Goal: Information Seeking & Learning: Learn about a topic

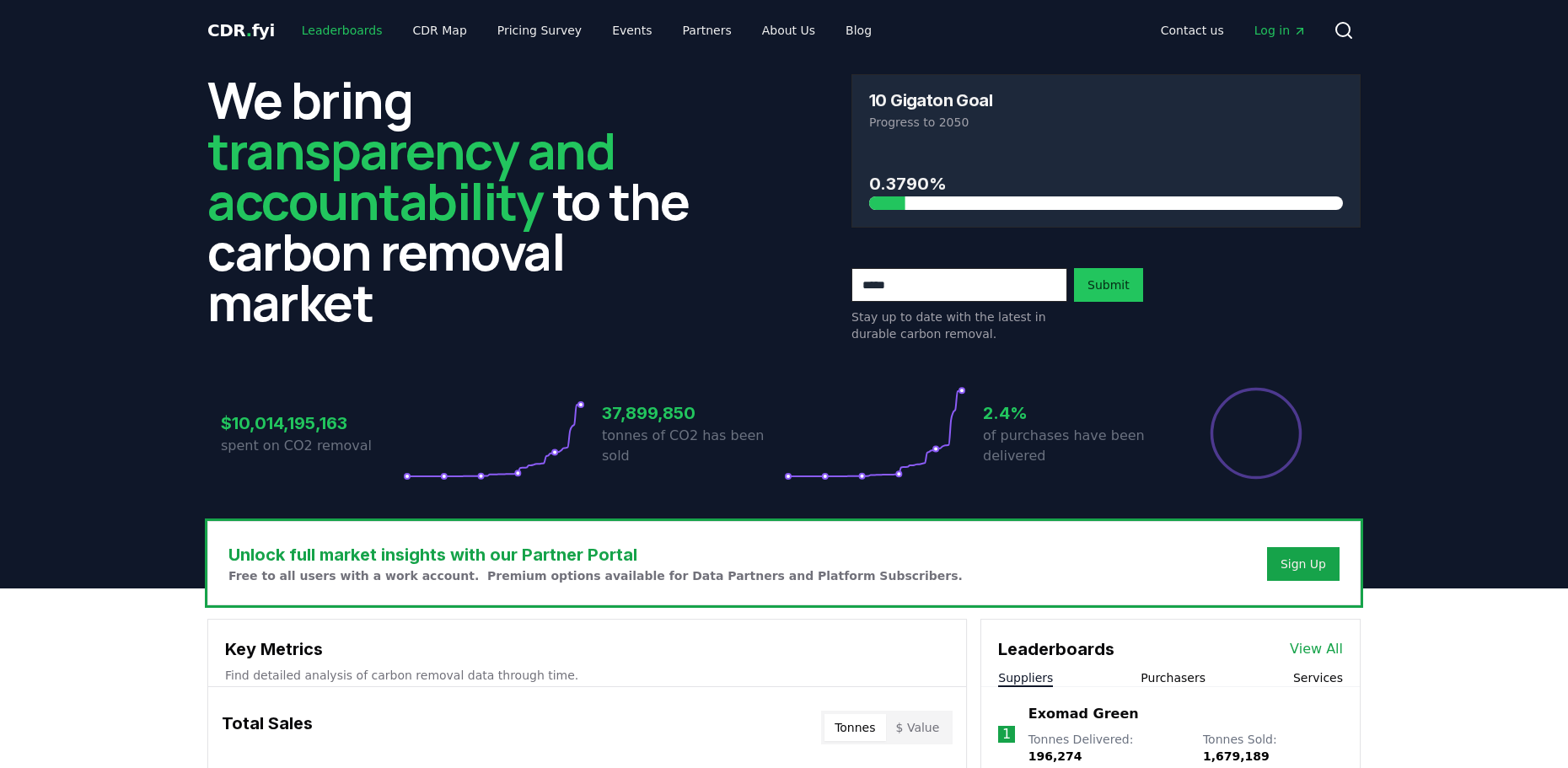
click at [342, 26] on link "Leaderboards" at bounding box center [342, 30] width 108 height 30
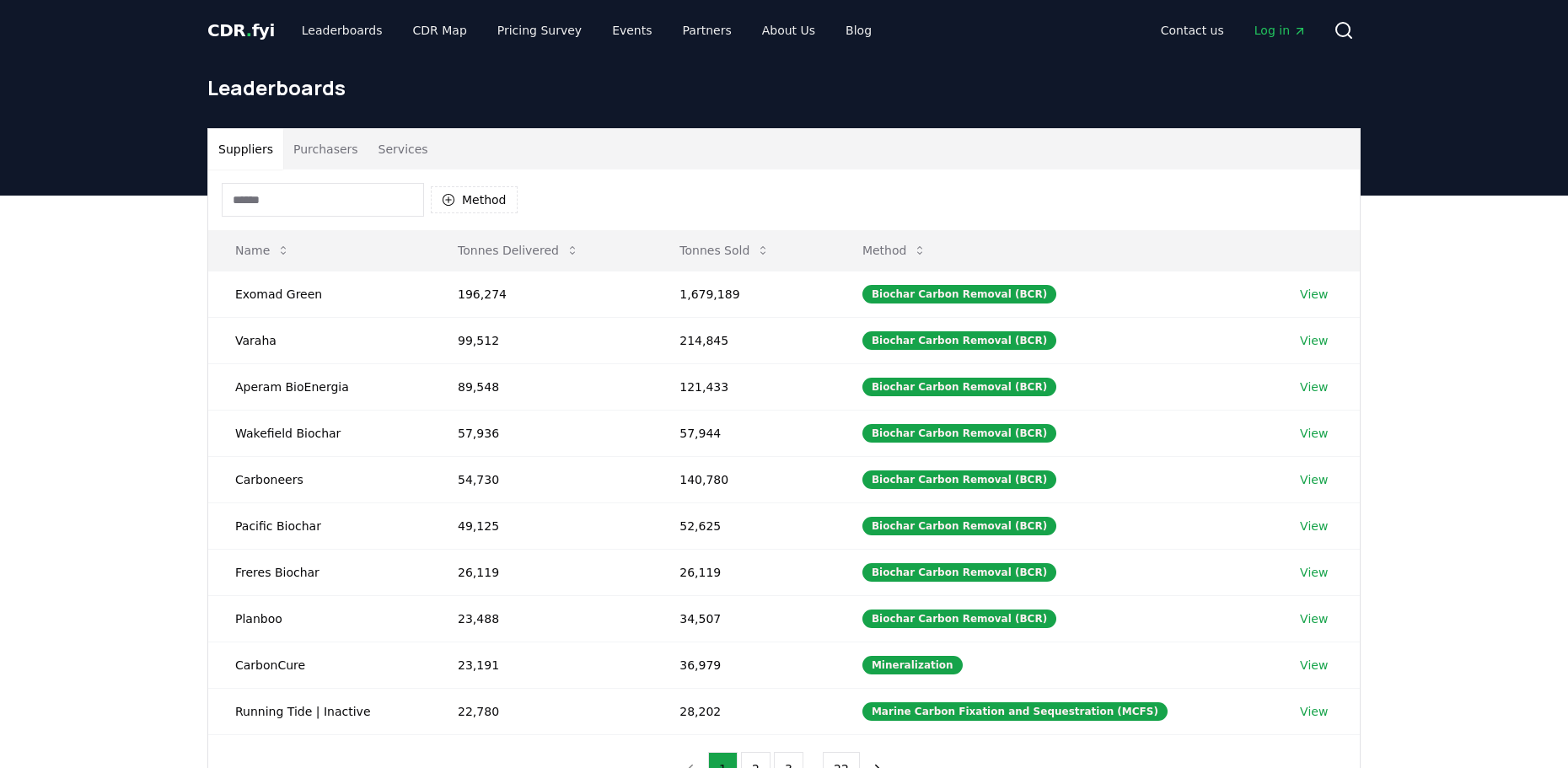
click at [297, 147] on button "Purchasers" at bounding box center [326, 150] width 85 height 41
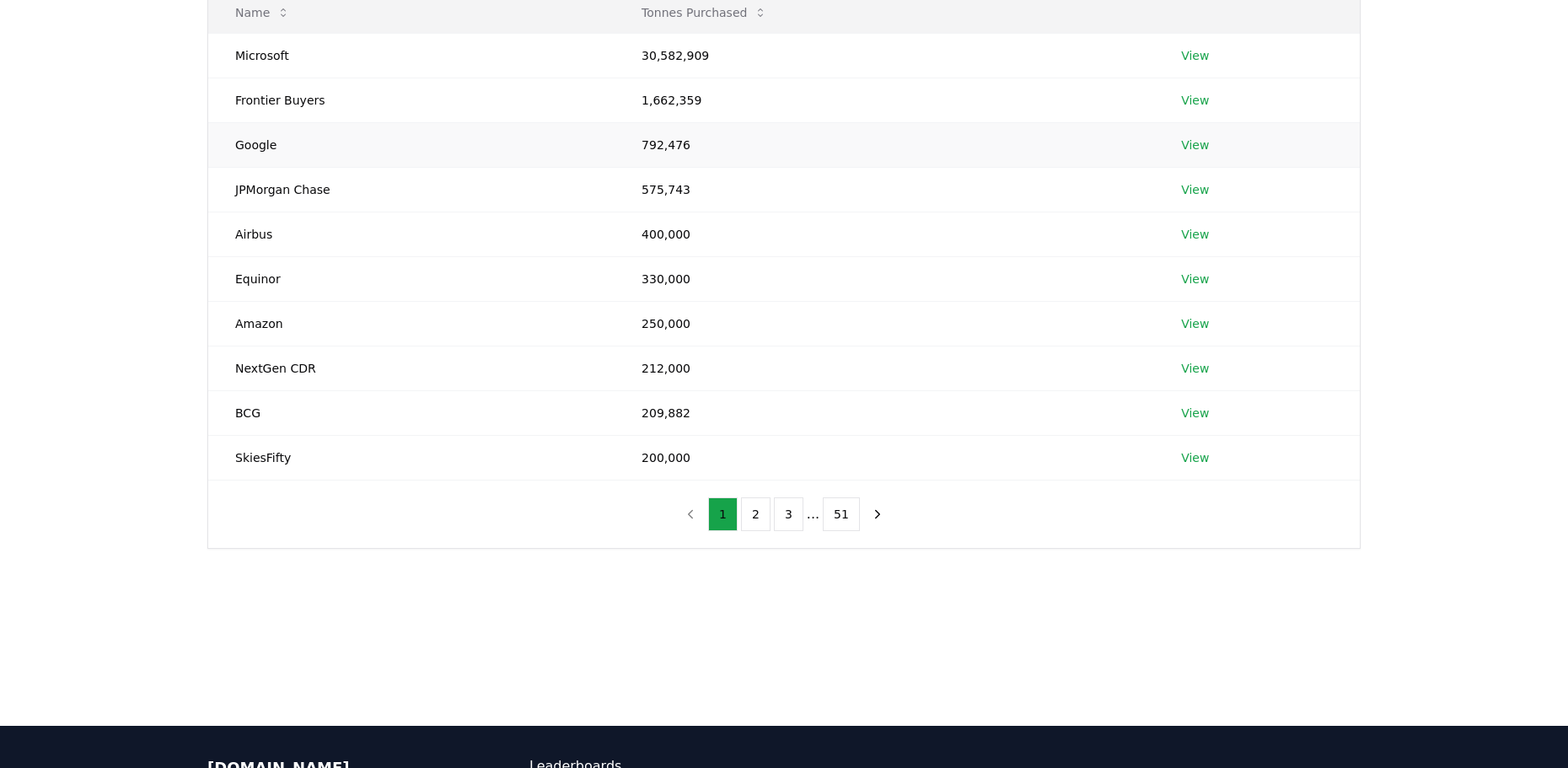
scroll to position [253, 0]
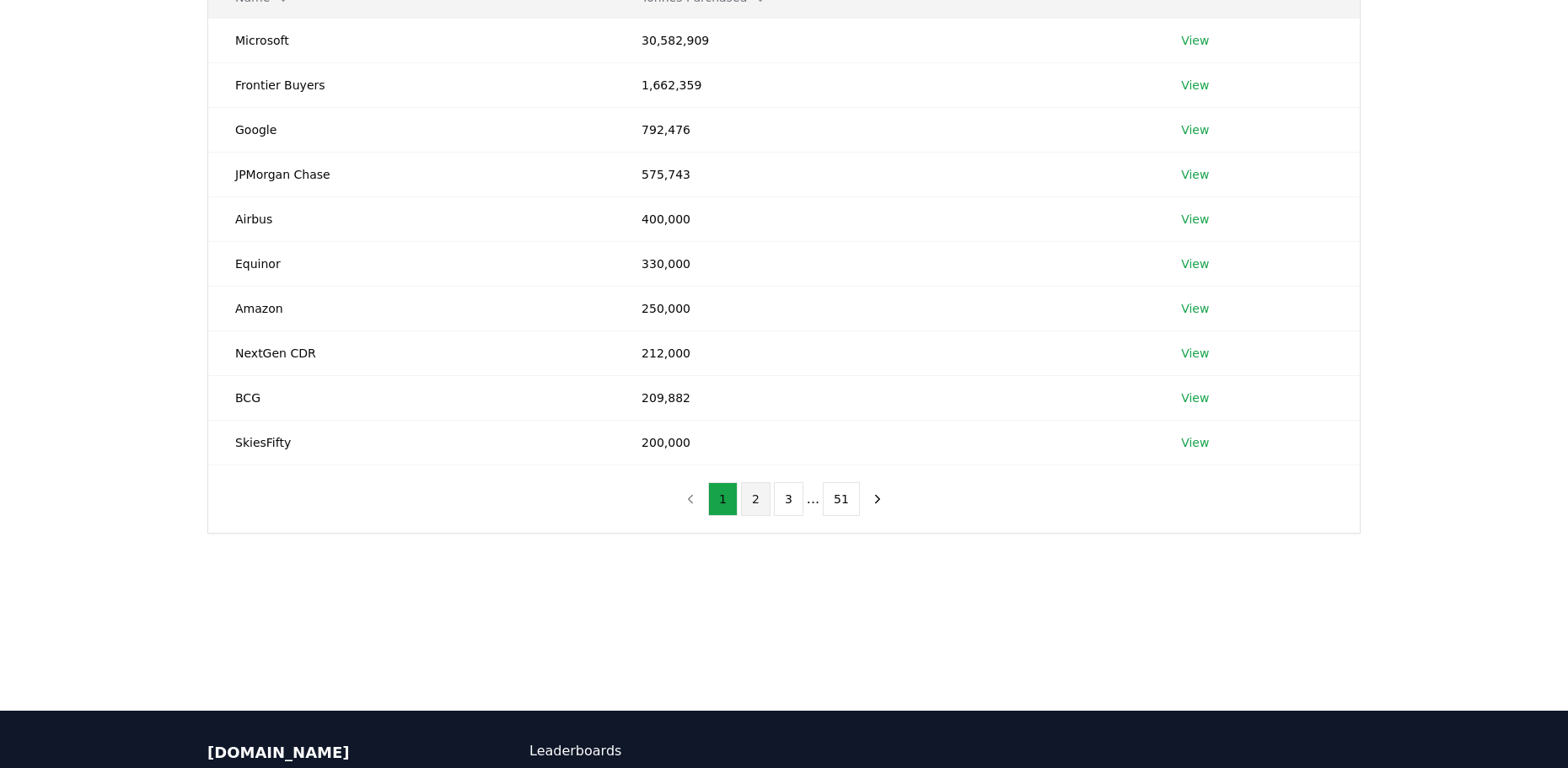
click at [764, 497] on button "2" at bounding box center [755, 499] width 29 height 34
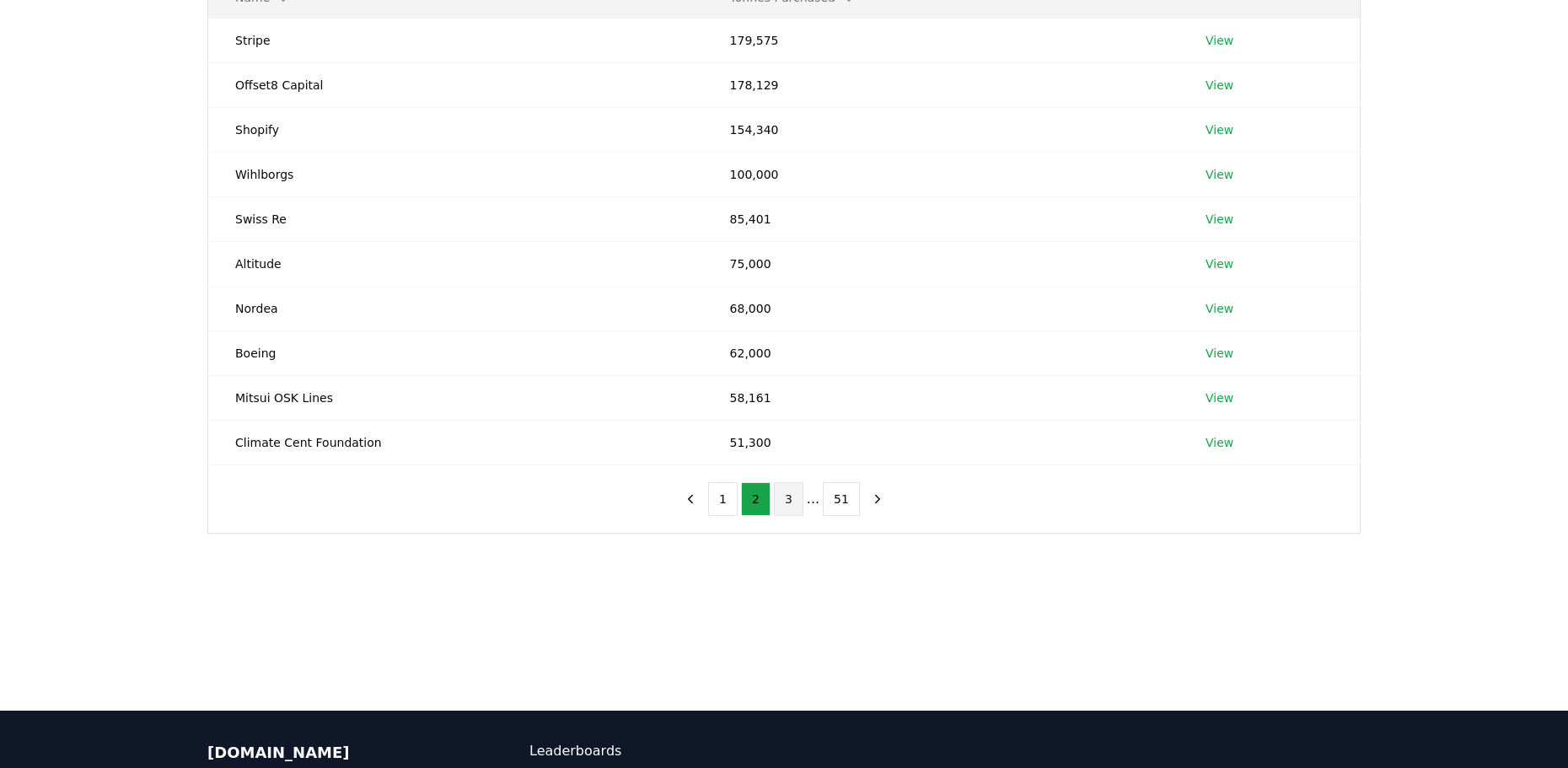
click at [792, 499] on button "3" at bounding box center [788, 499] width 29 height 34
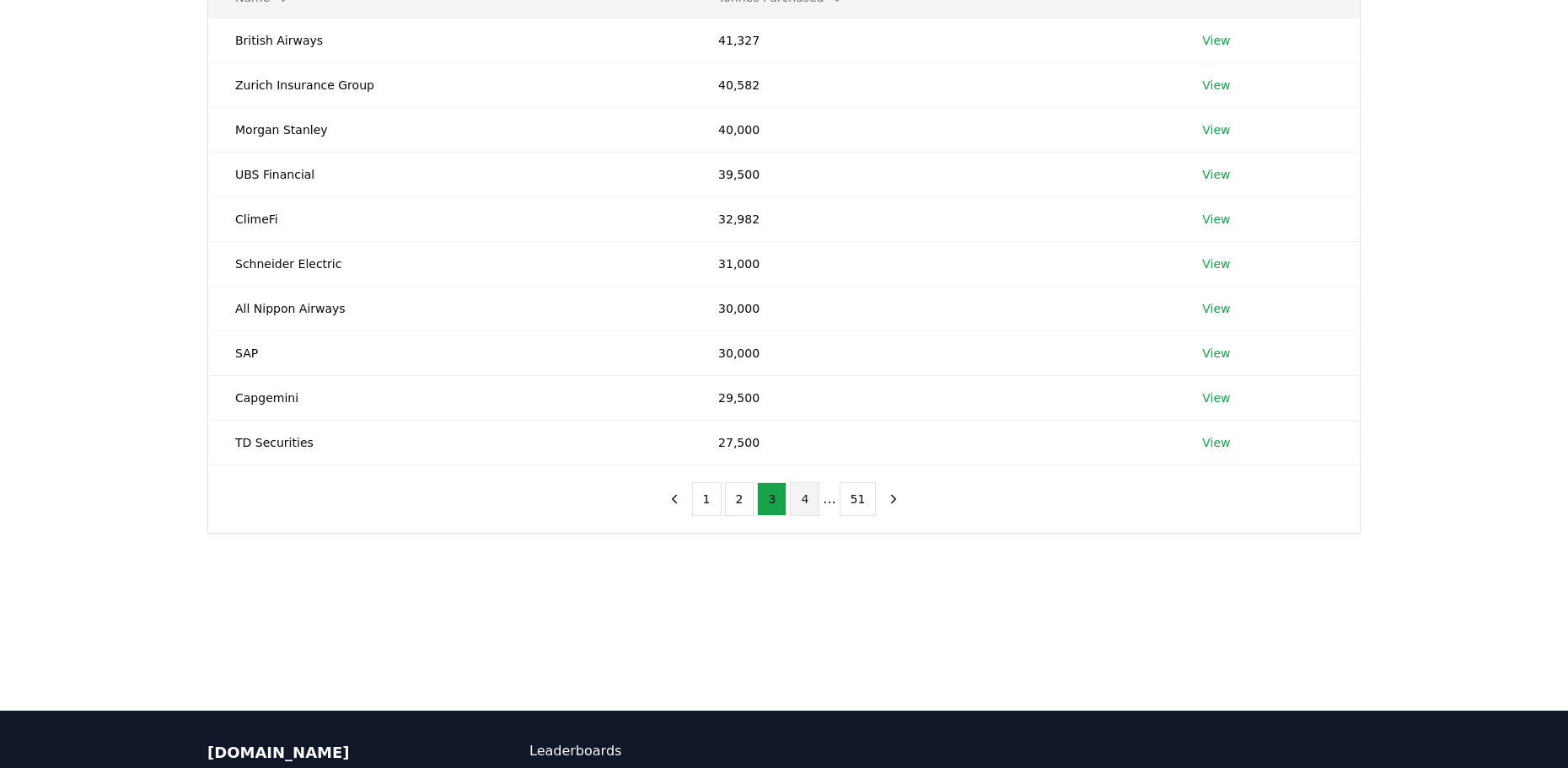
click at [806, 497] on button "4" at bounding box center [804, 499] width 29 height 34
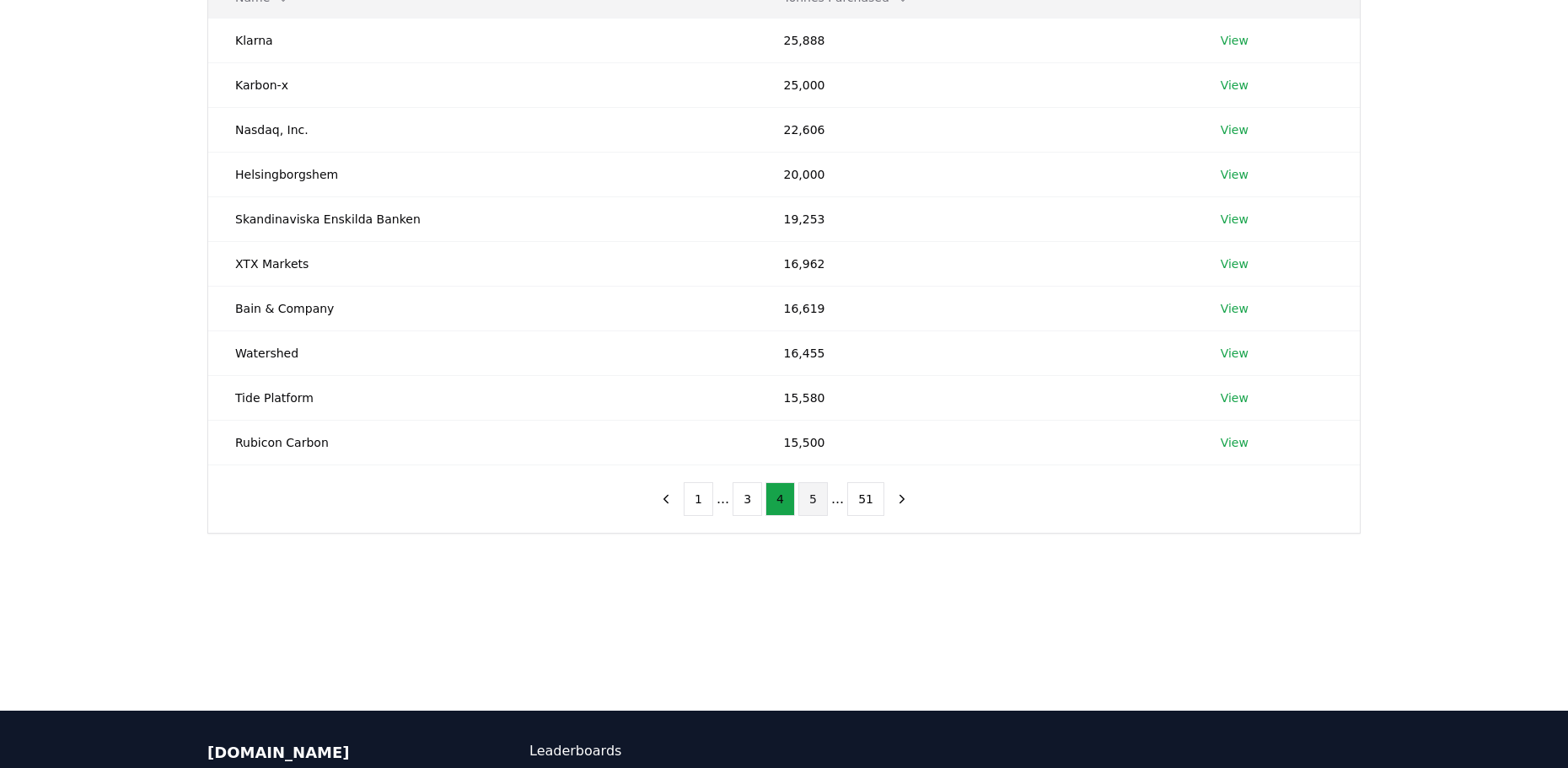
click at [816, 497] on button "5" at bounding box center [813, 499] width 29 height 34
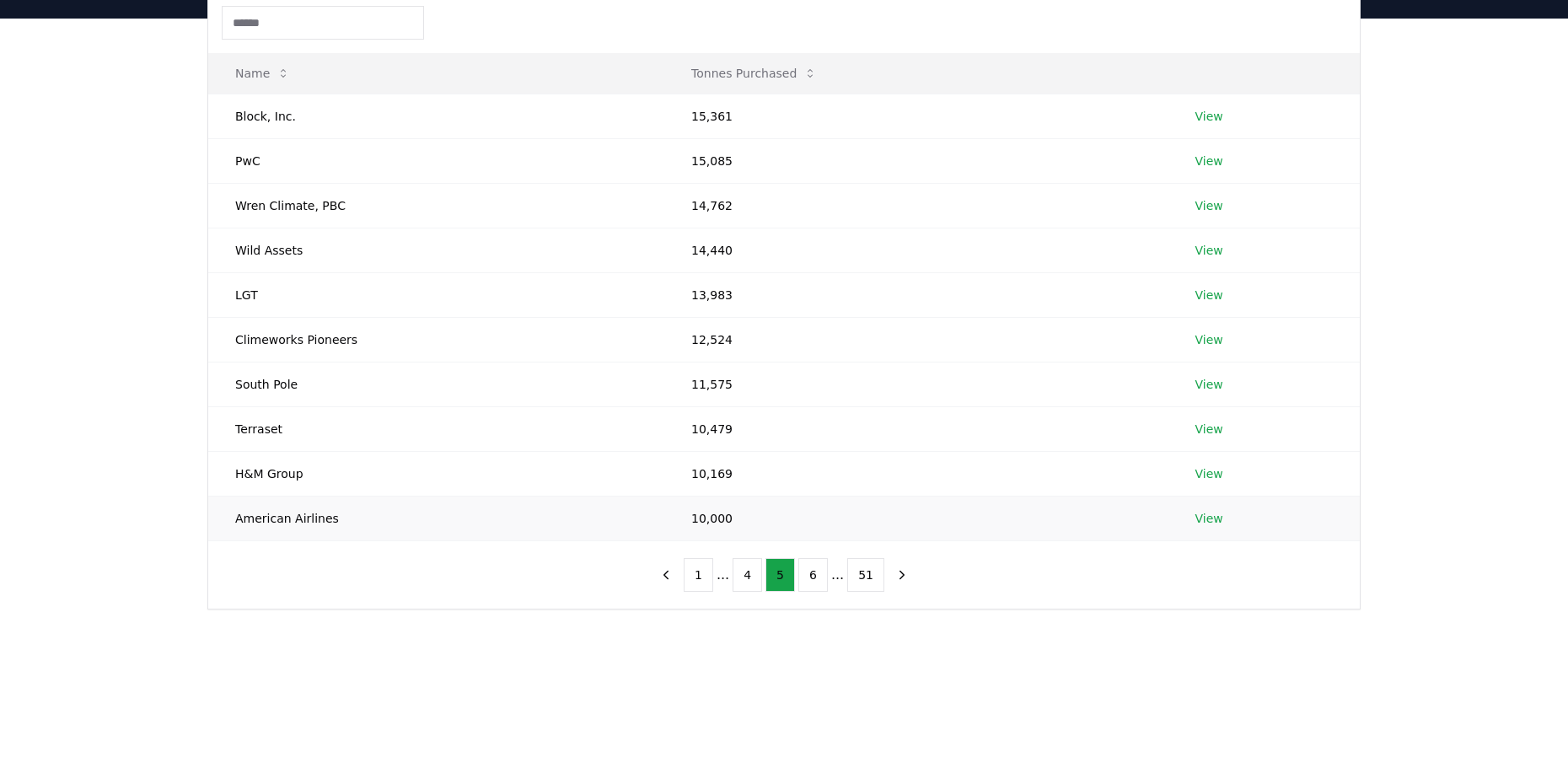
scroll to position [84, 0]
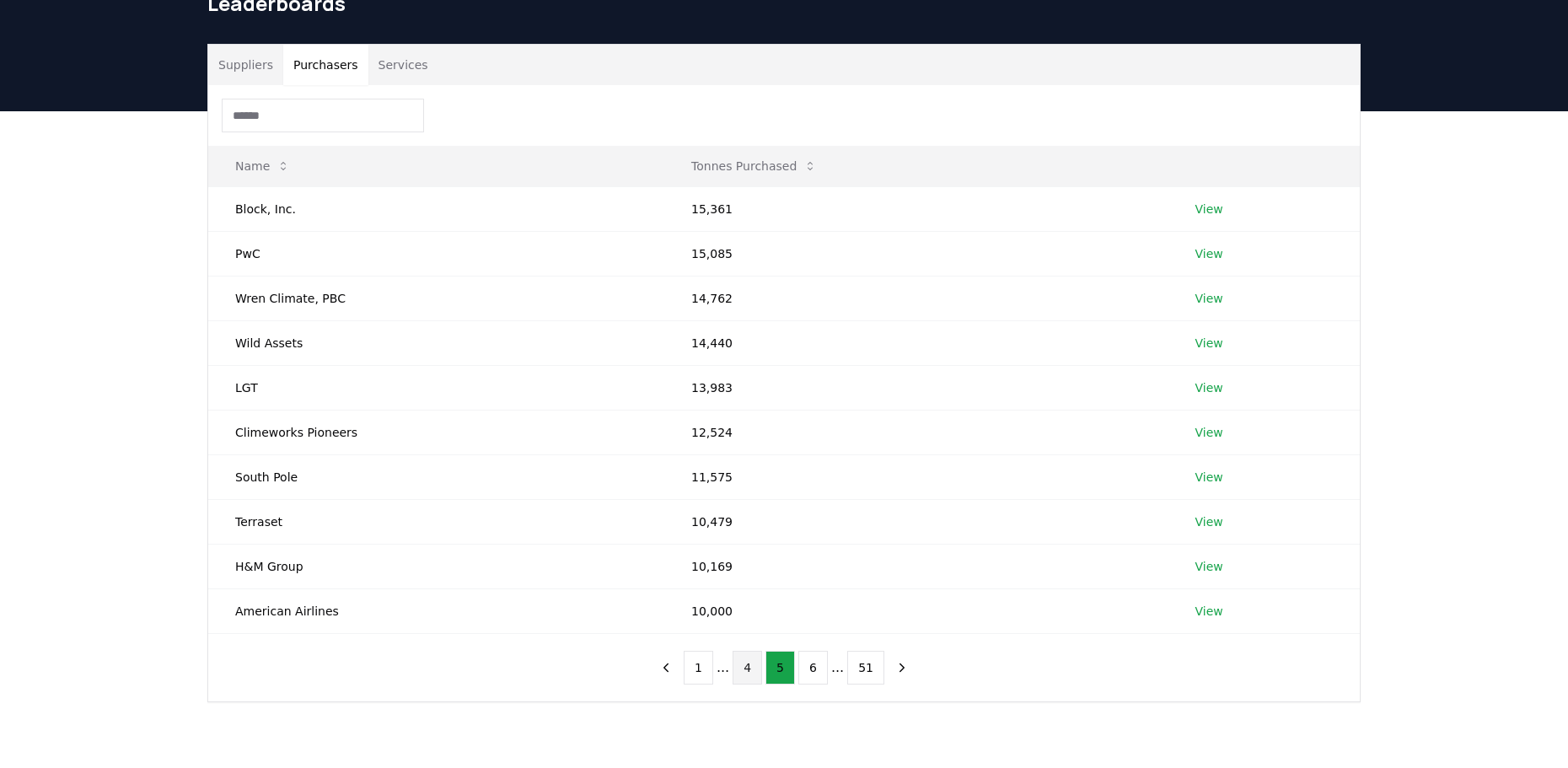
click at [751, 675] on button "4" at bounding box center [747, 668] width 29 height 34
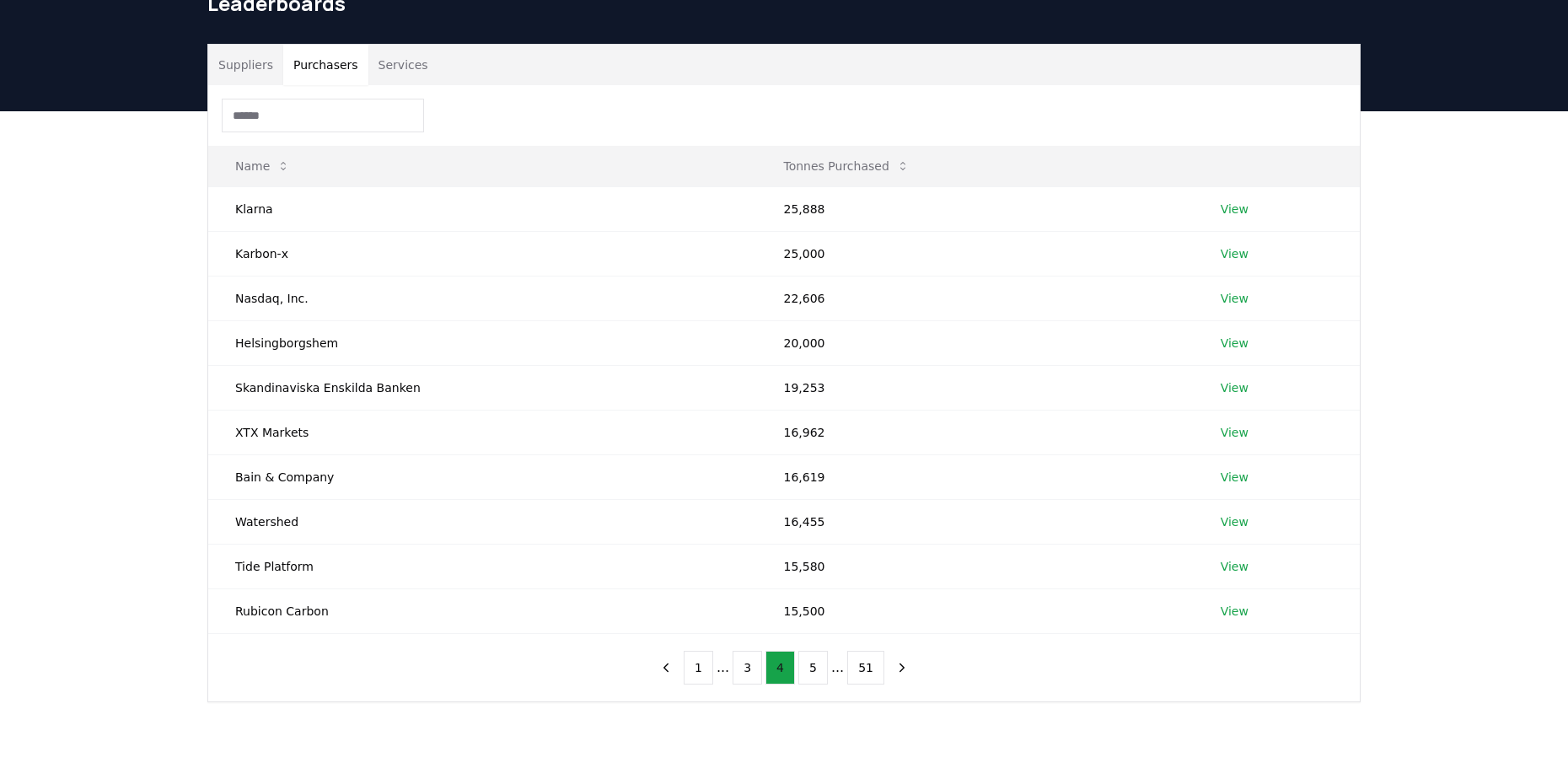
click at [751, 675] on button "3" at bounding box center [747, 668] width 29 height 34
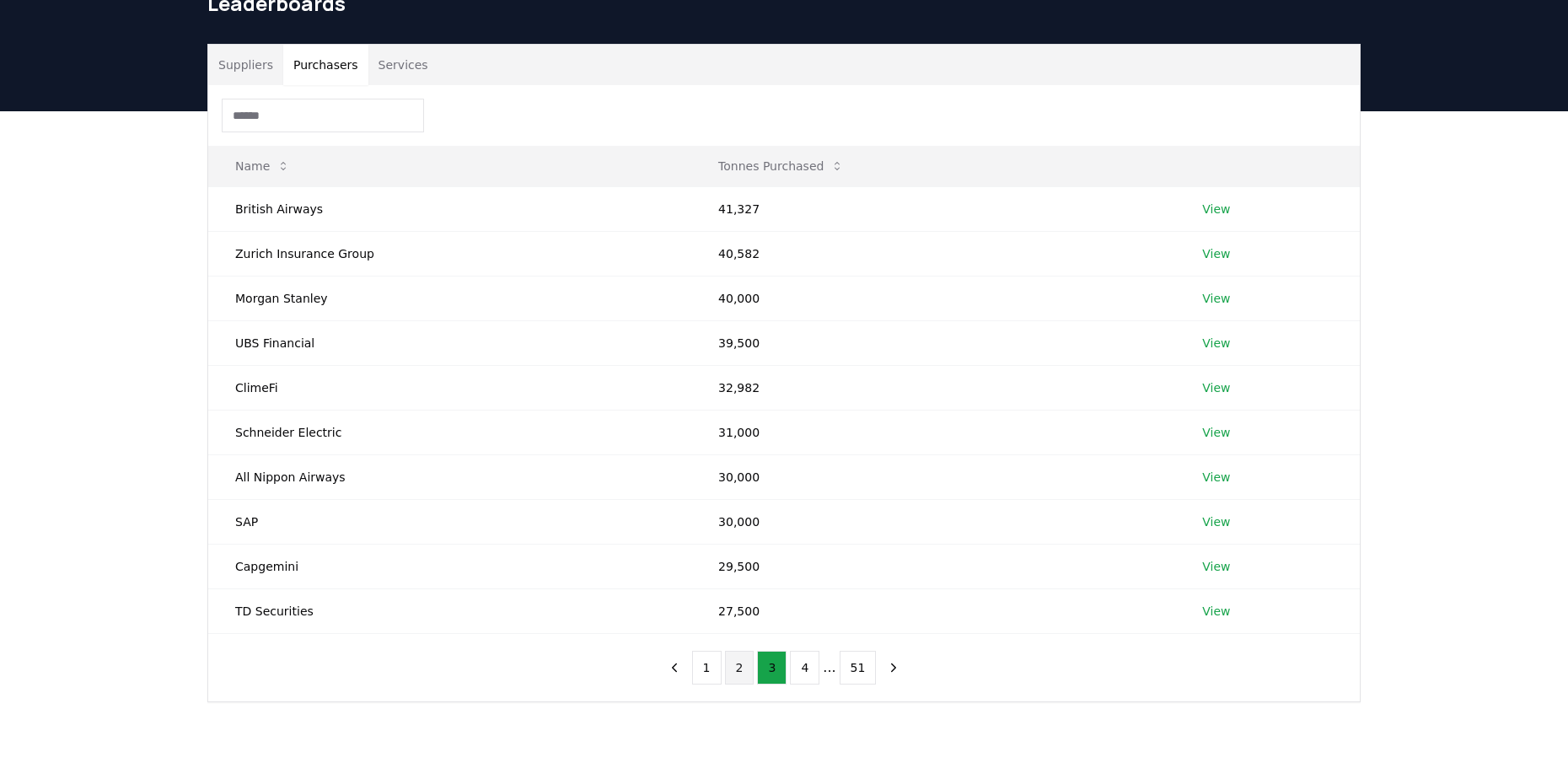
click at [736, 672] on button "2" at bounding box center [739, 668] width 29 height 34
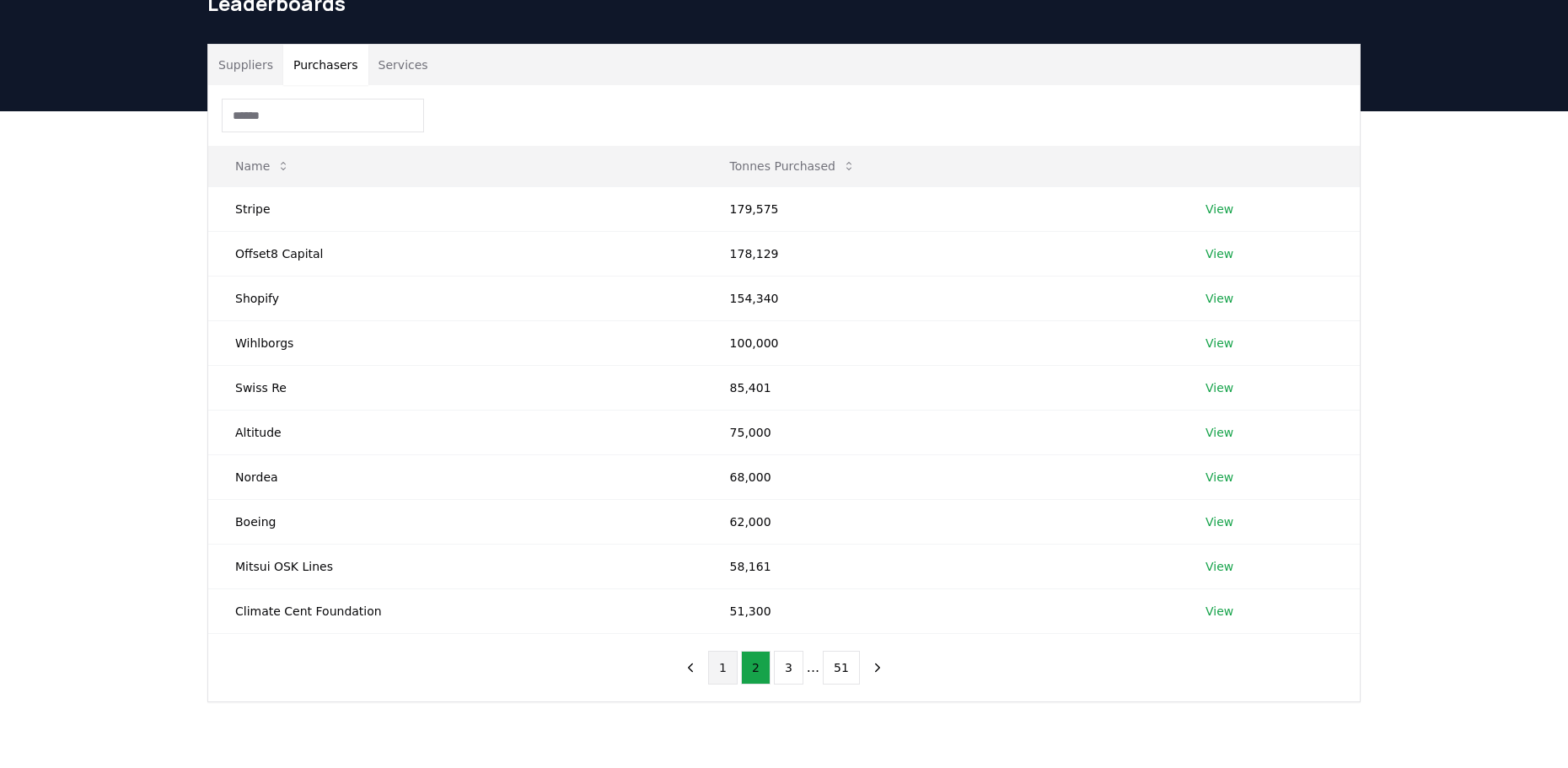
click at [719, 672] on button "1" at bounding box center [723, 668] width 29 height 34
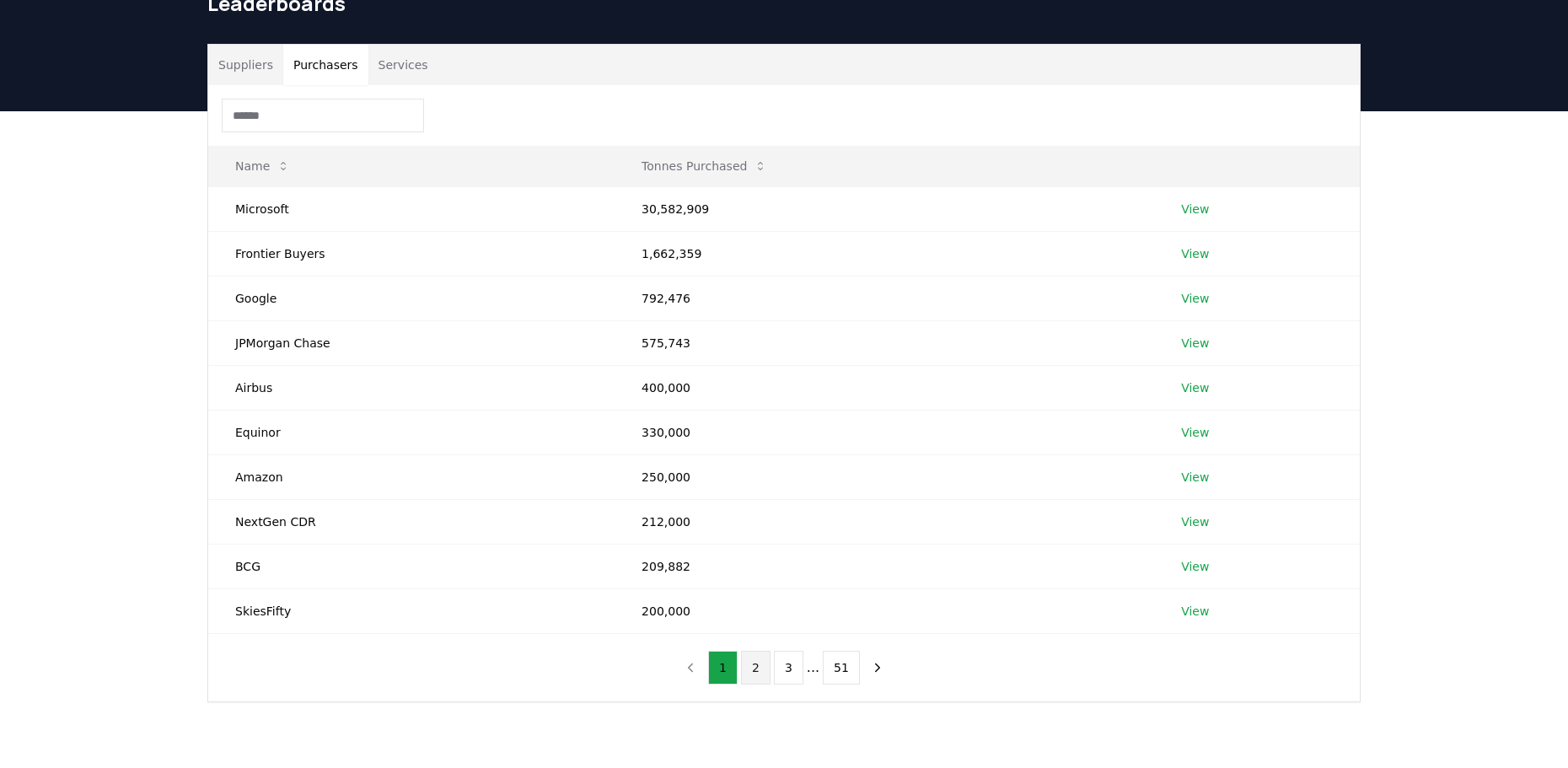
click at [763, 667] on button "2" at bounding box center [755, 668] width 29 height 34
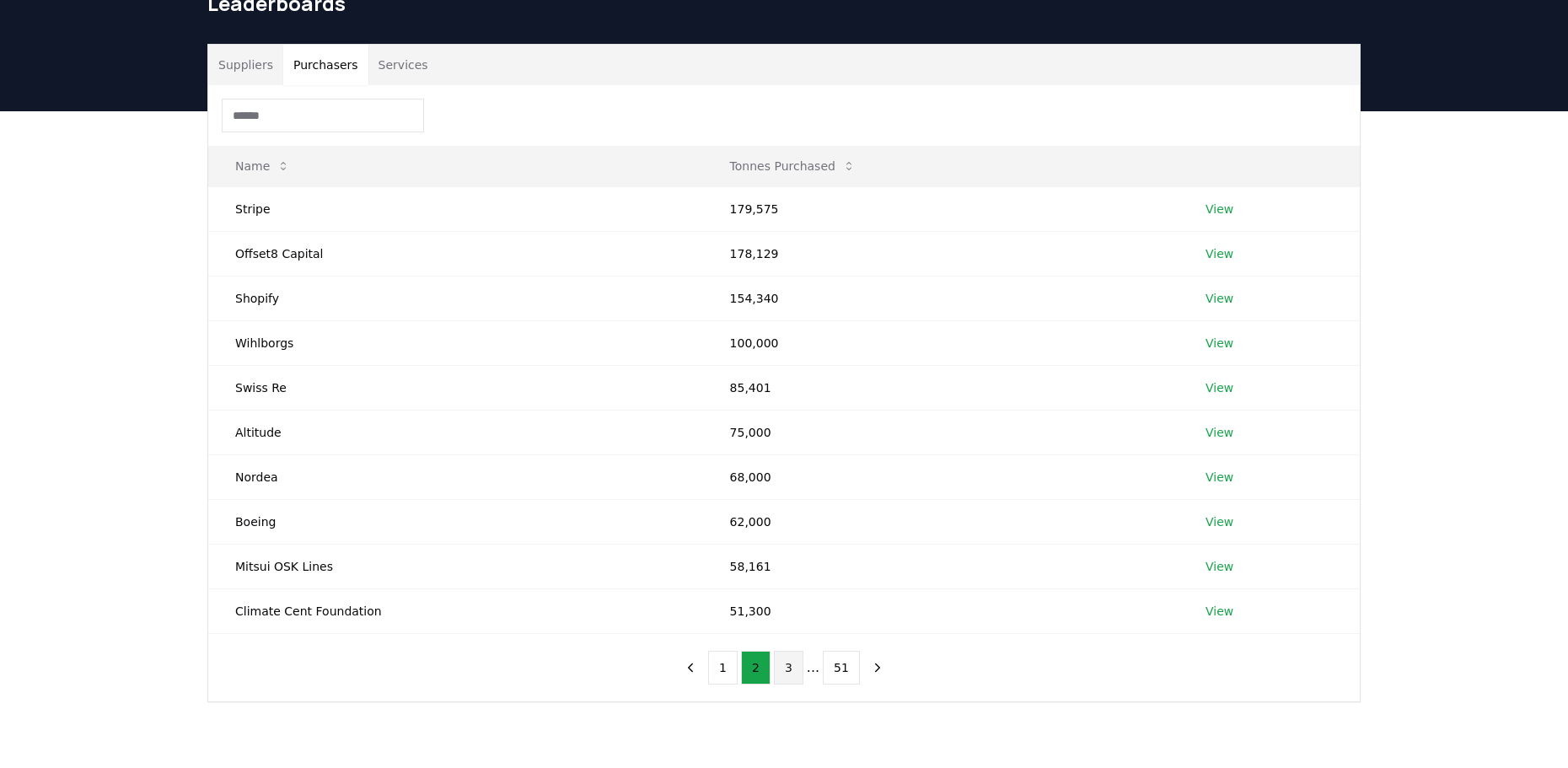
click at [786, 664] on button "3" at bounding box center [788, 668] width 29 height 34
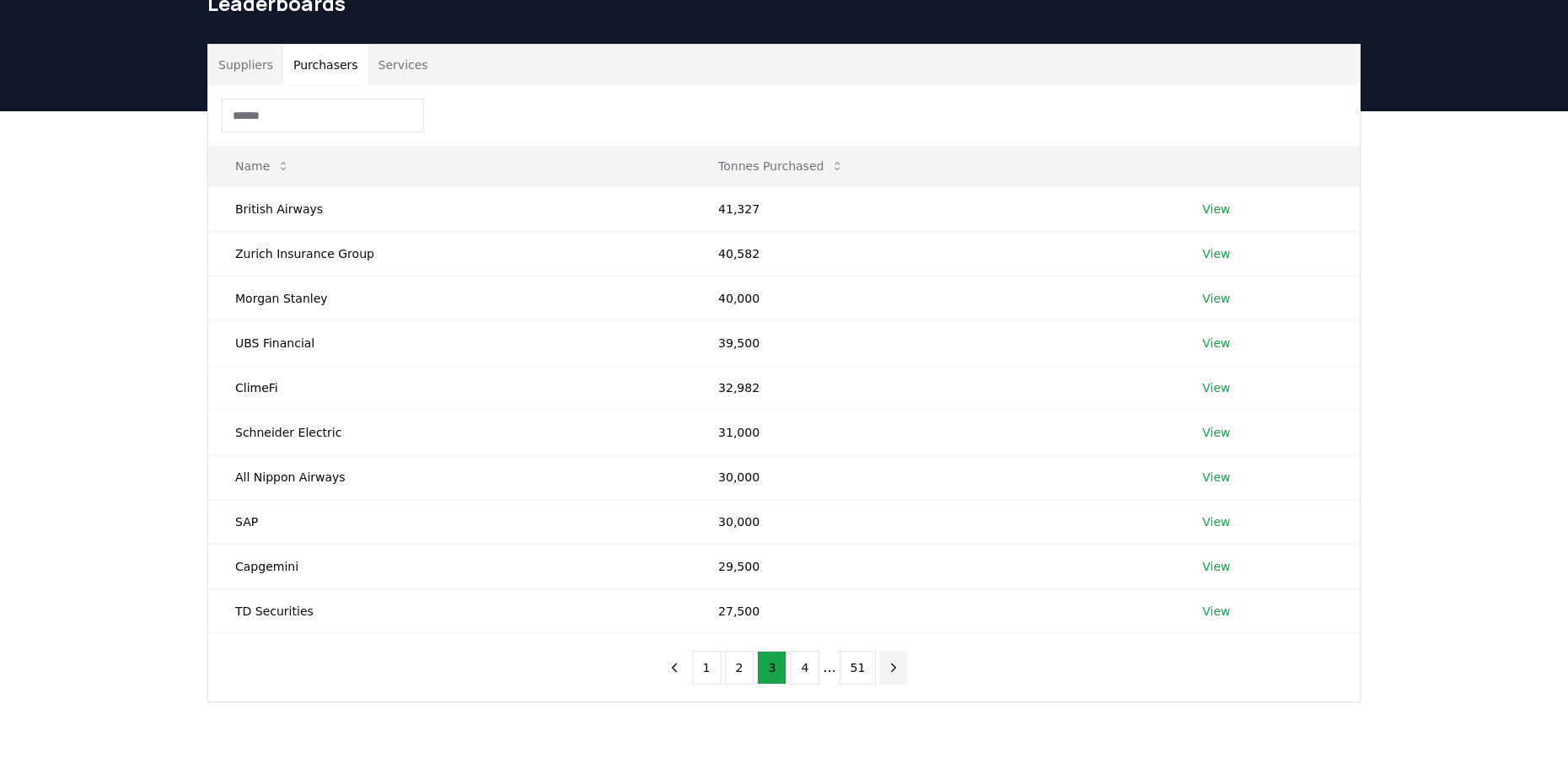
click at [887, 666] on icon "next page" at bounding box center [894, 668] width 16 height 16
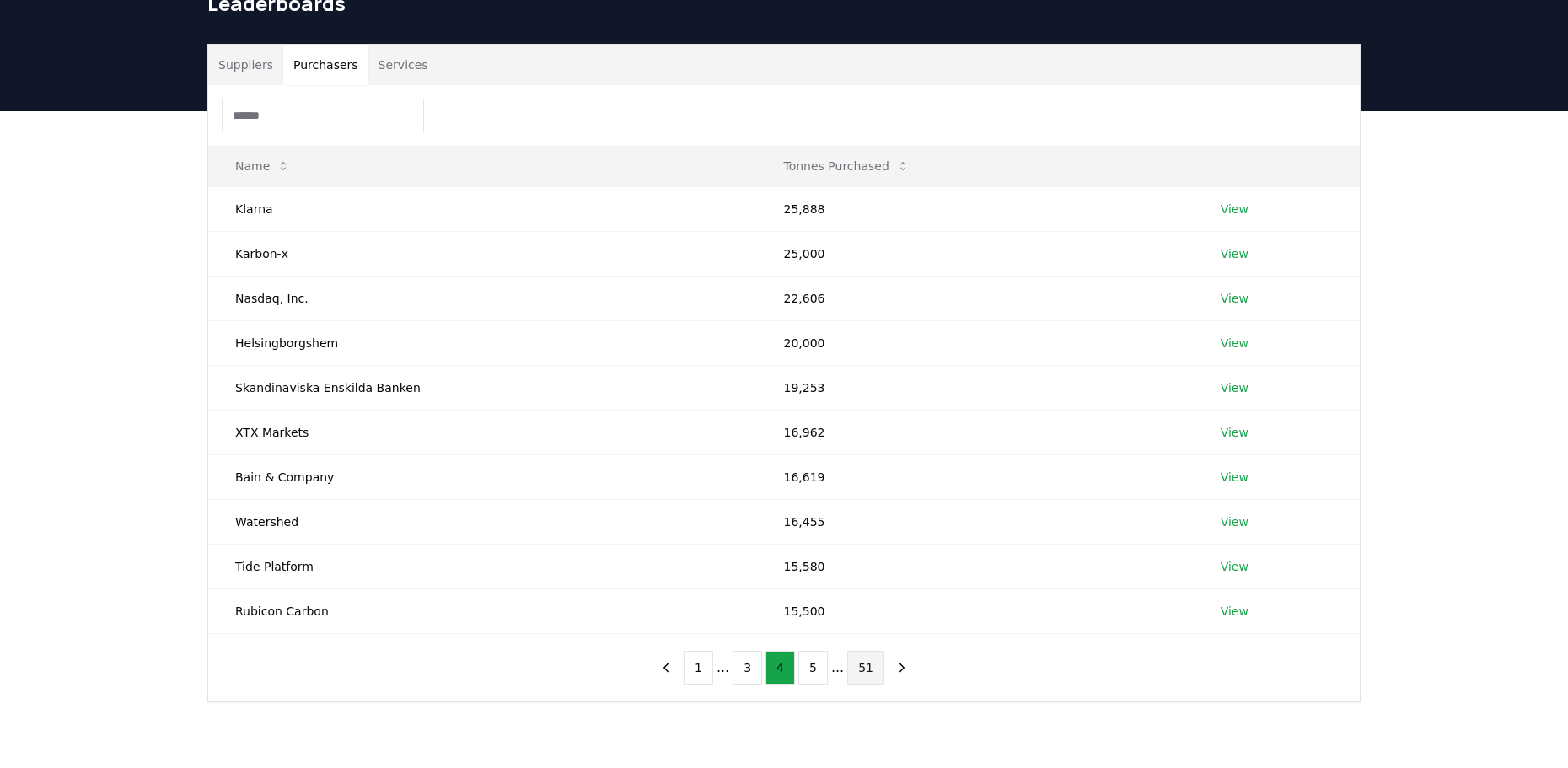
click at [868, 668] on button "51" at bounding box center [866, 668] width 37 height 34
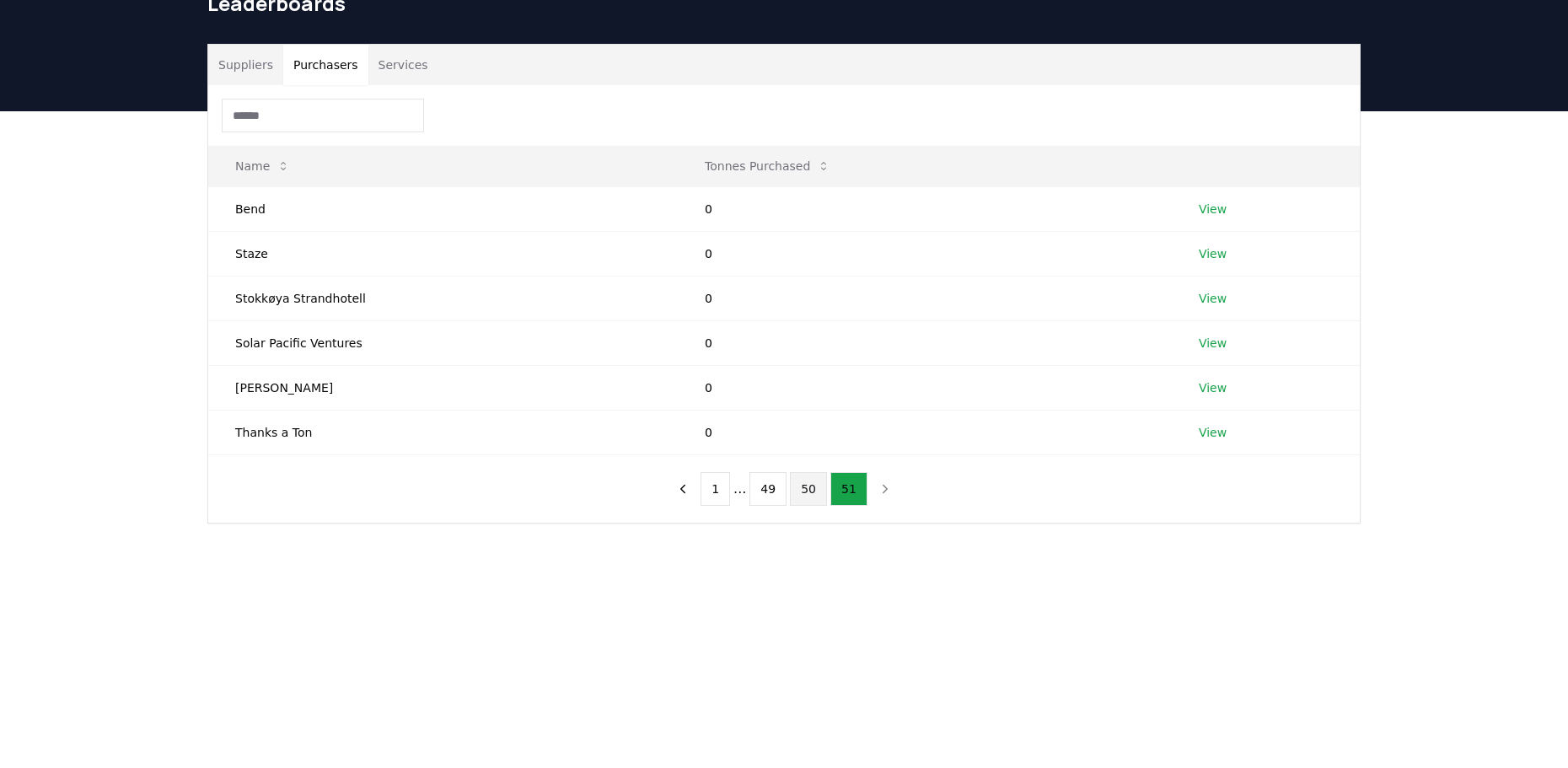
click at [810, 491] on button "50" at bounding box center [808, 488] width 37 height 34
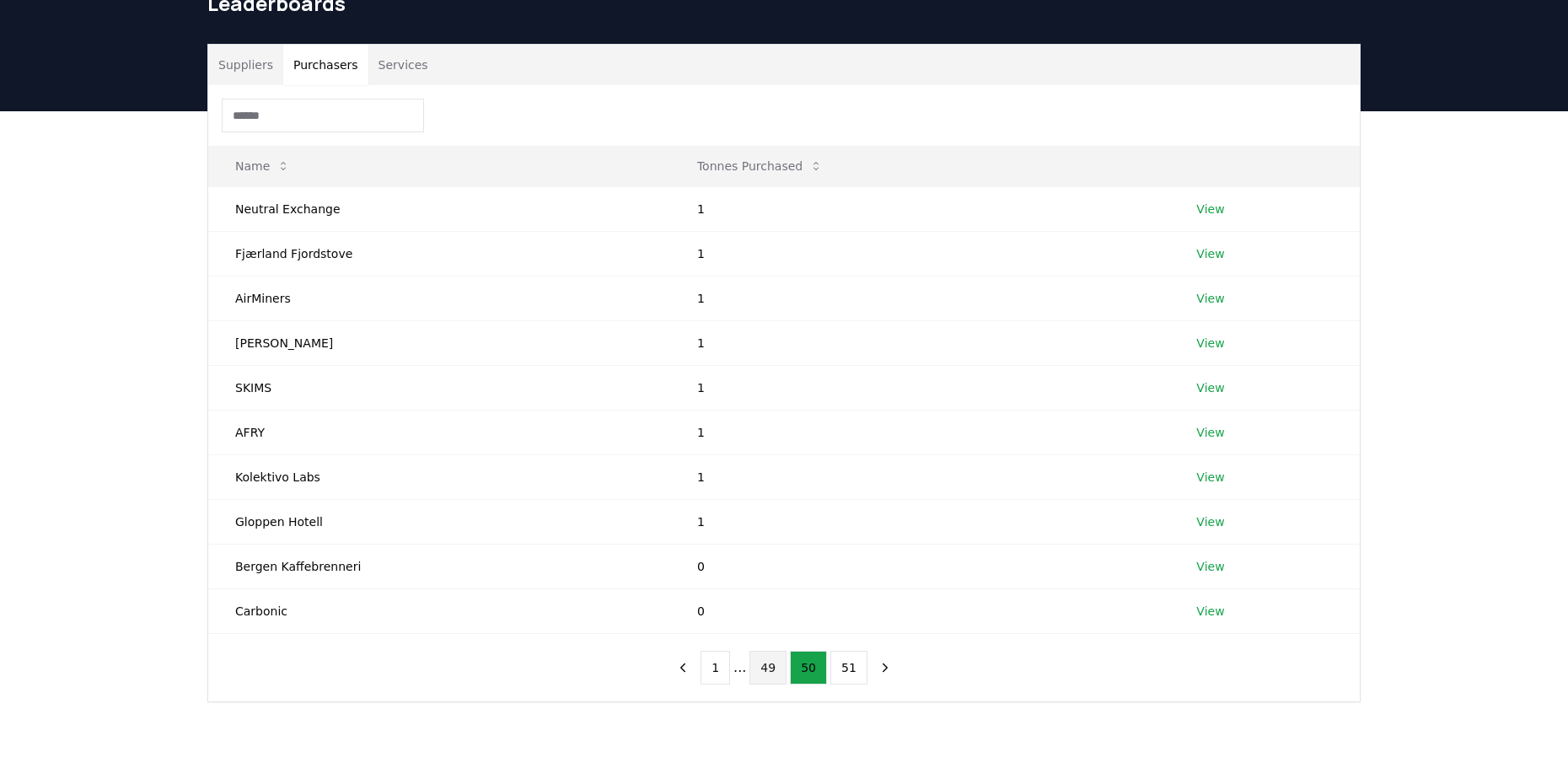
click at [759, 670] on button "49" at bounding box center [768, 668] width 37 height 34
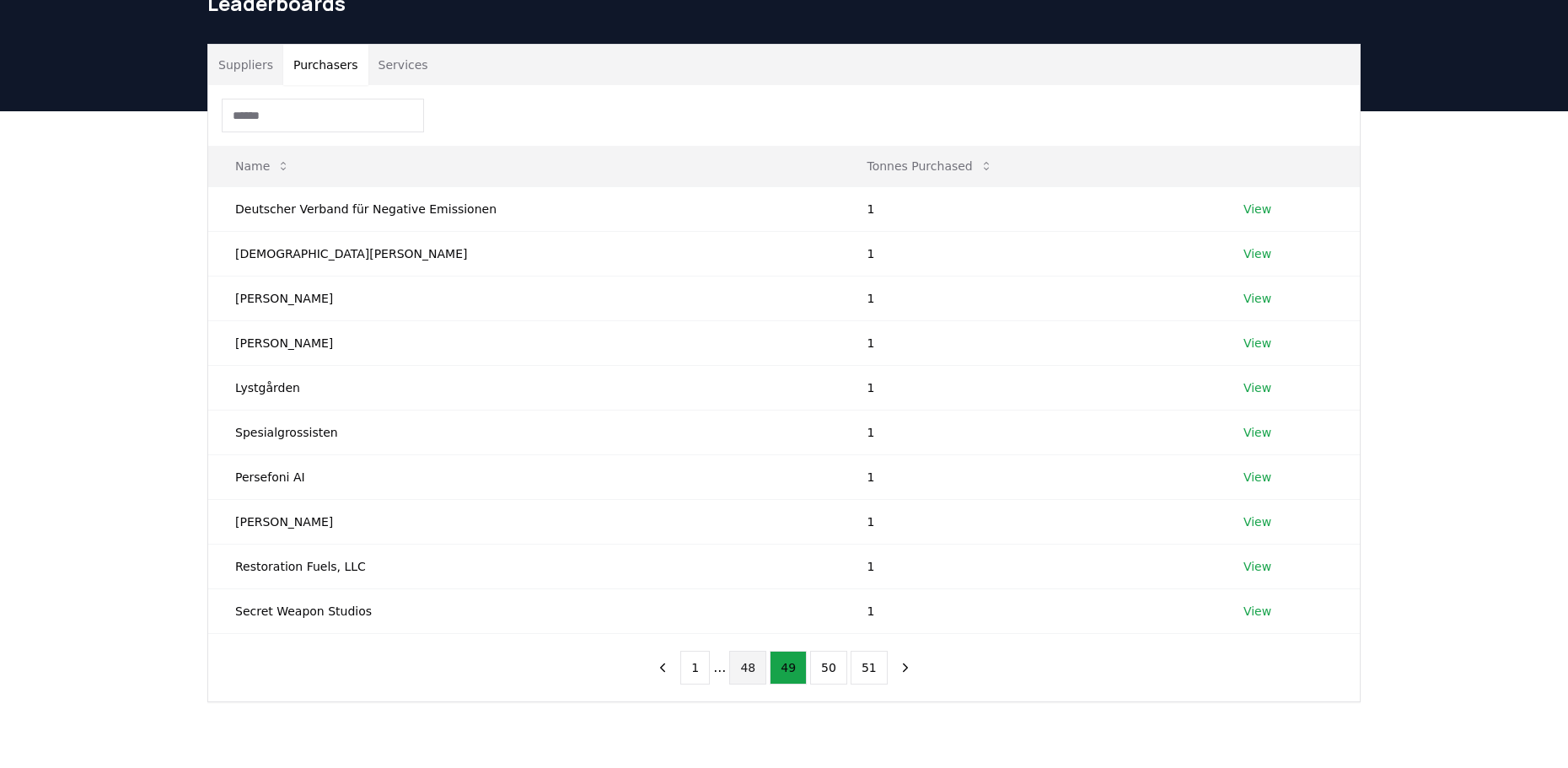
click at [744, 673] on button "48" at bounding box center [747, 668] width 37 height 34
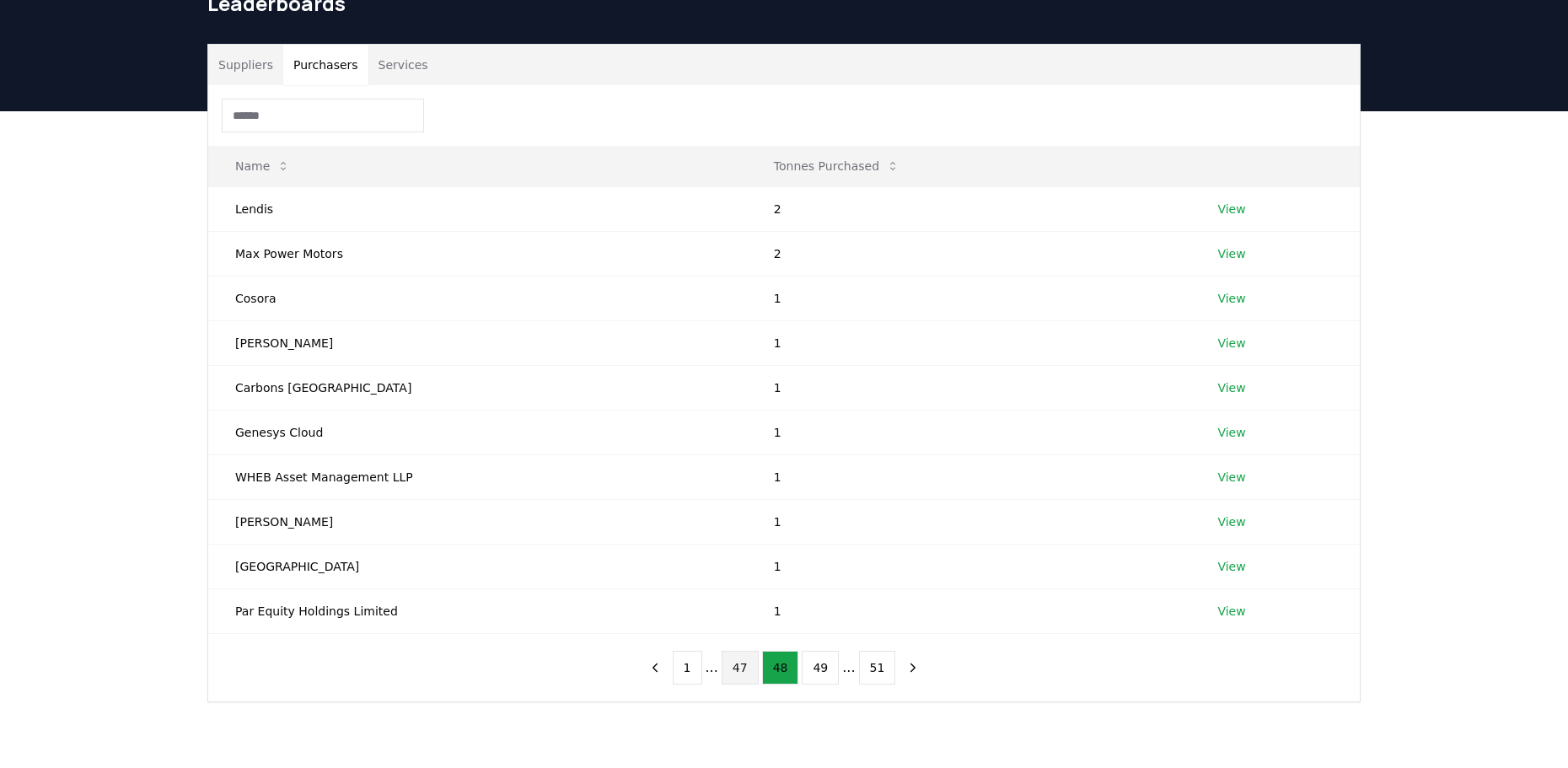
click at [741, 663] on button "47" at bounding box center [740, 668] width 37 height 34
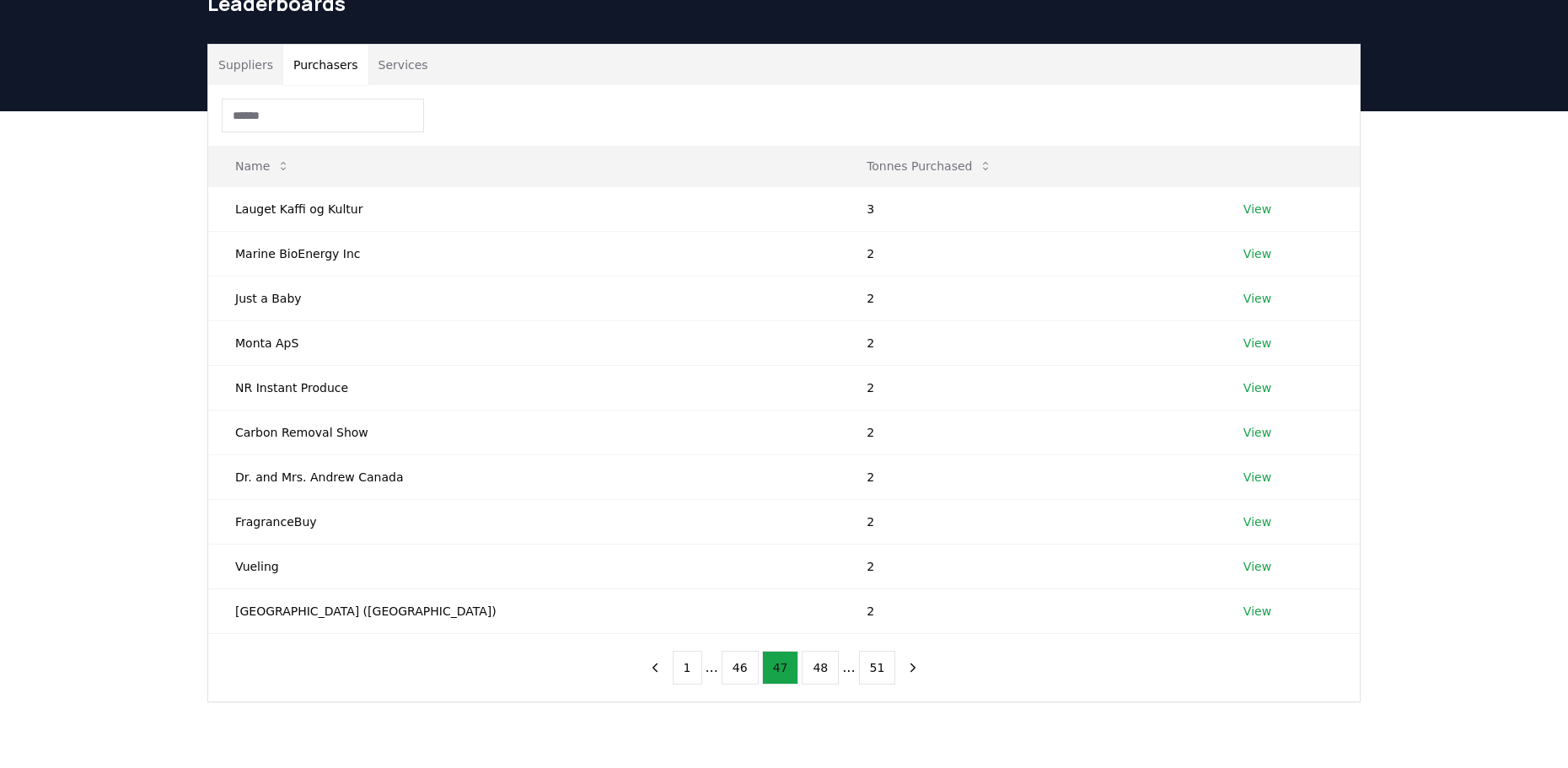
click at [742, 663] on button "46" at bounding box center [740, 668] width 37 height 34
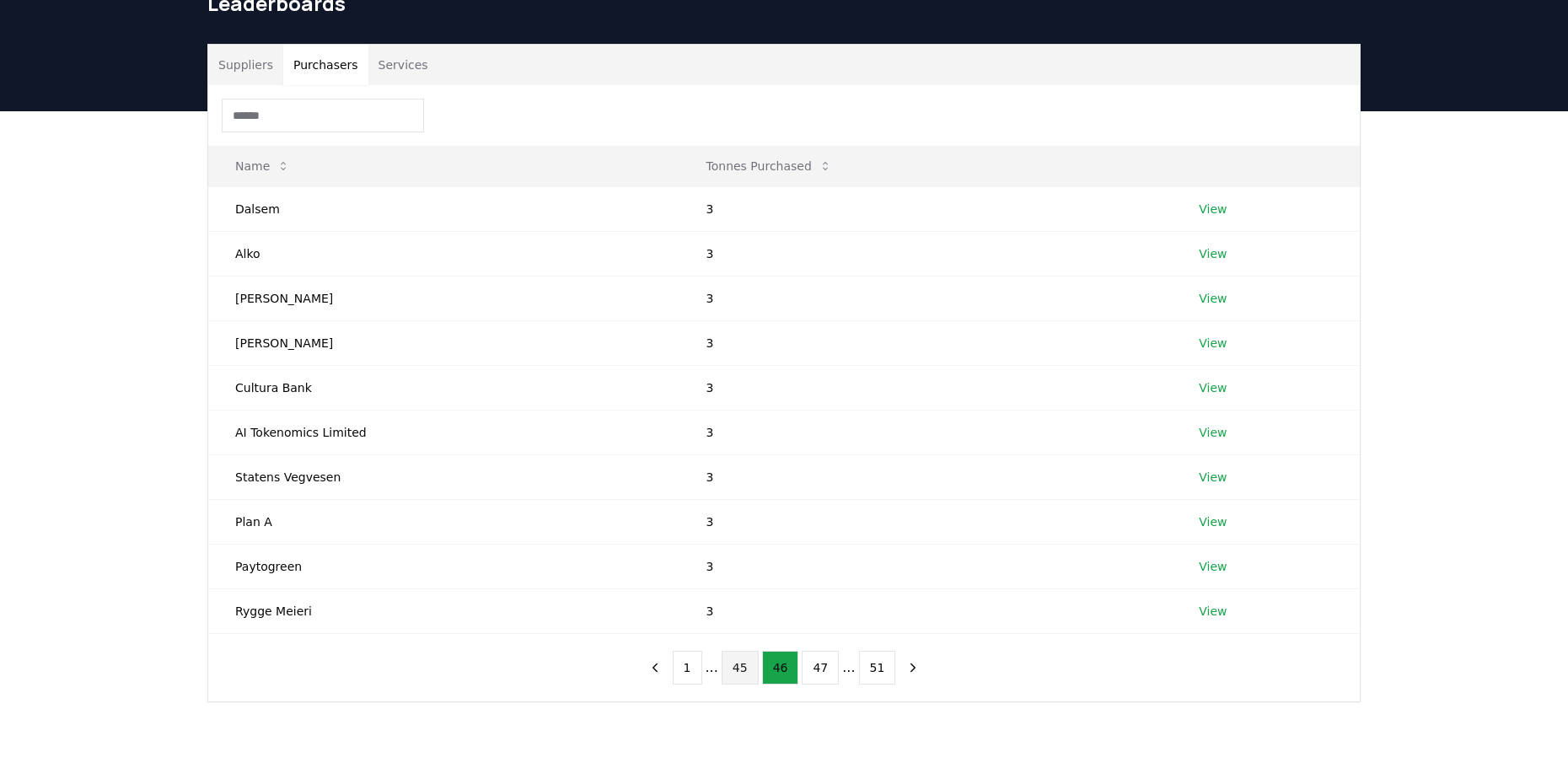
click at [735, 667] on button "45" at bounding box center [740, 668] width 37 height 34
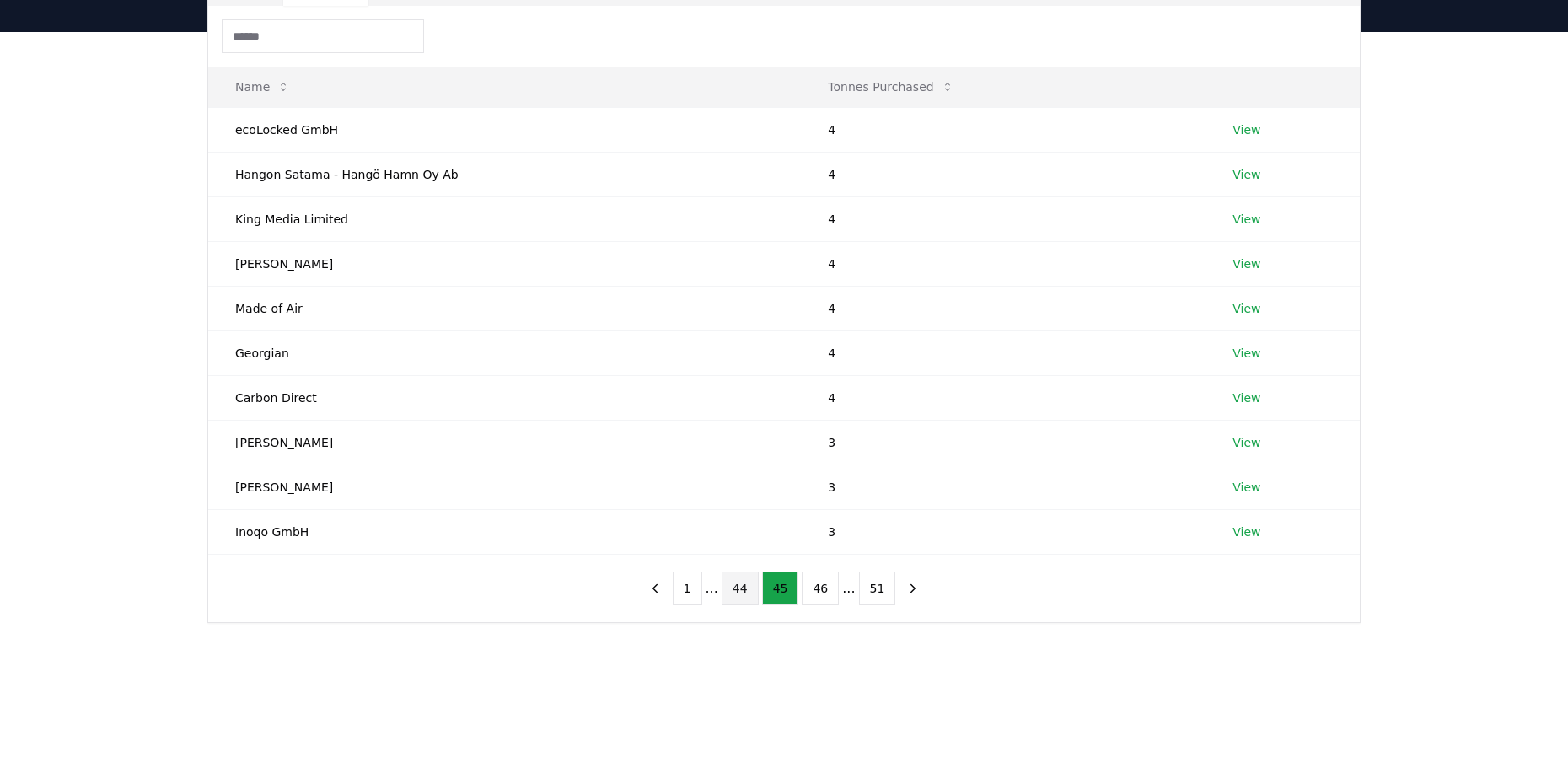
scroll to position [169, 0]
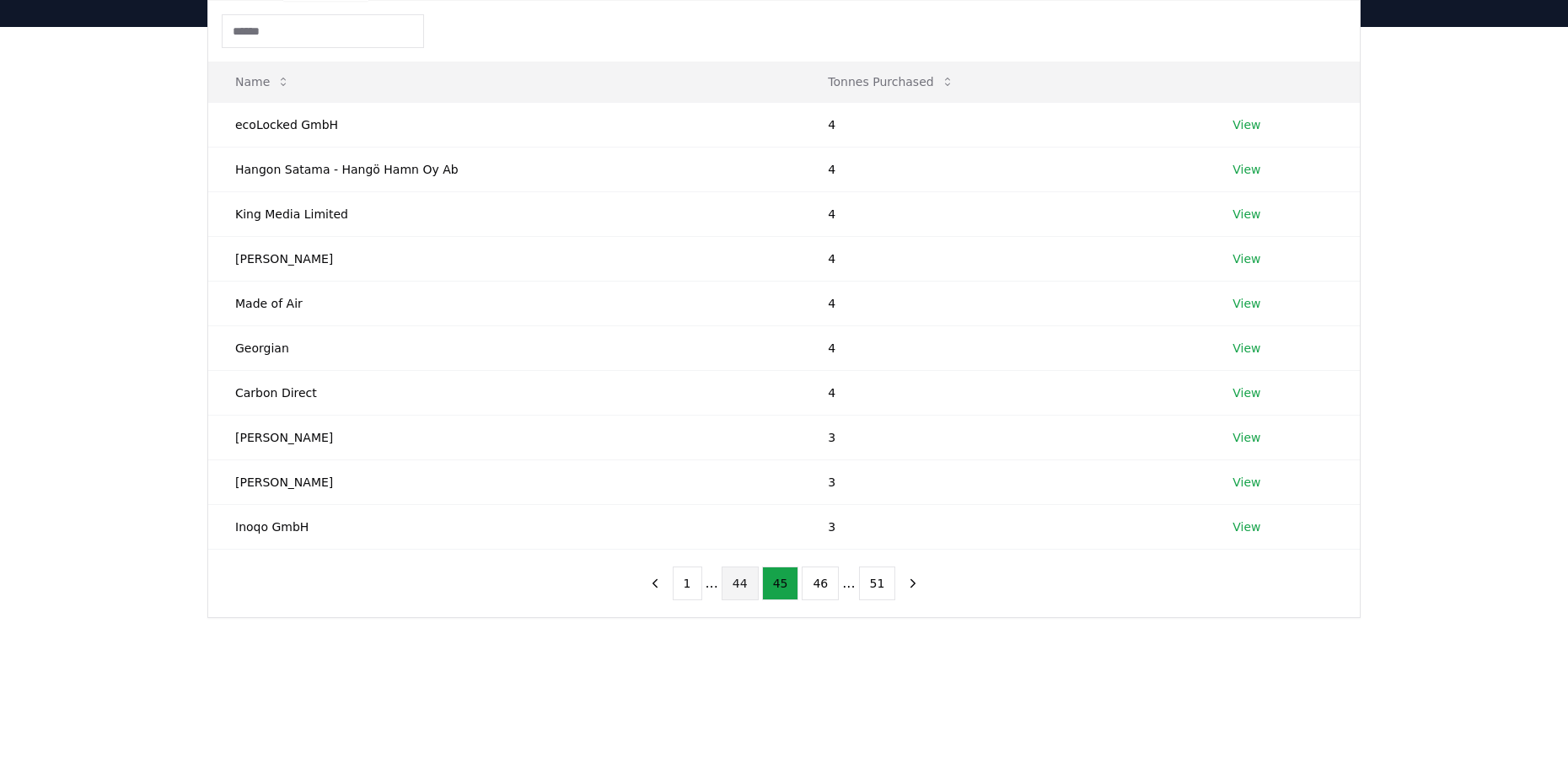
click at [733, 583] on button "44" at bounding box center [740, 584] width 37 height 34
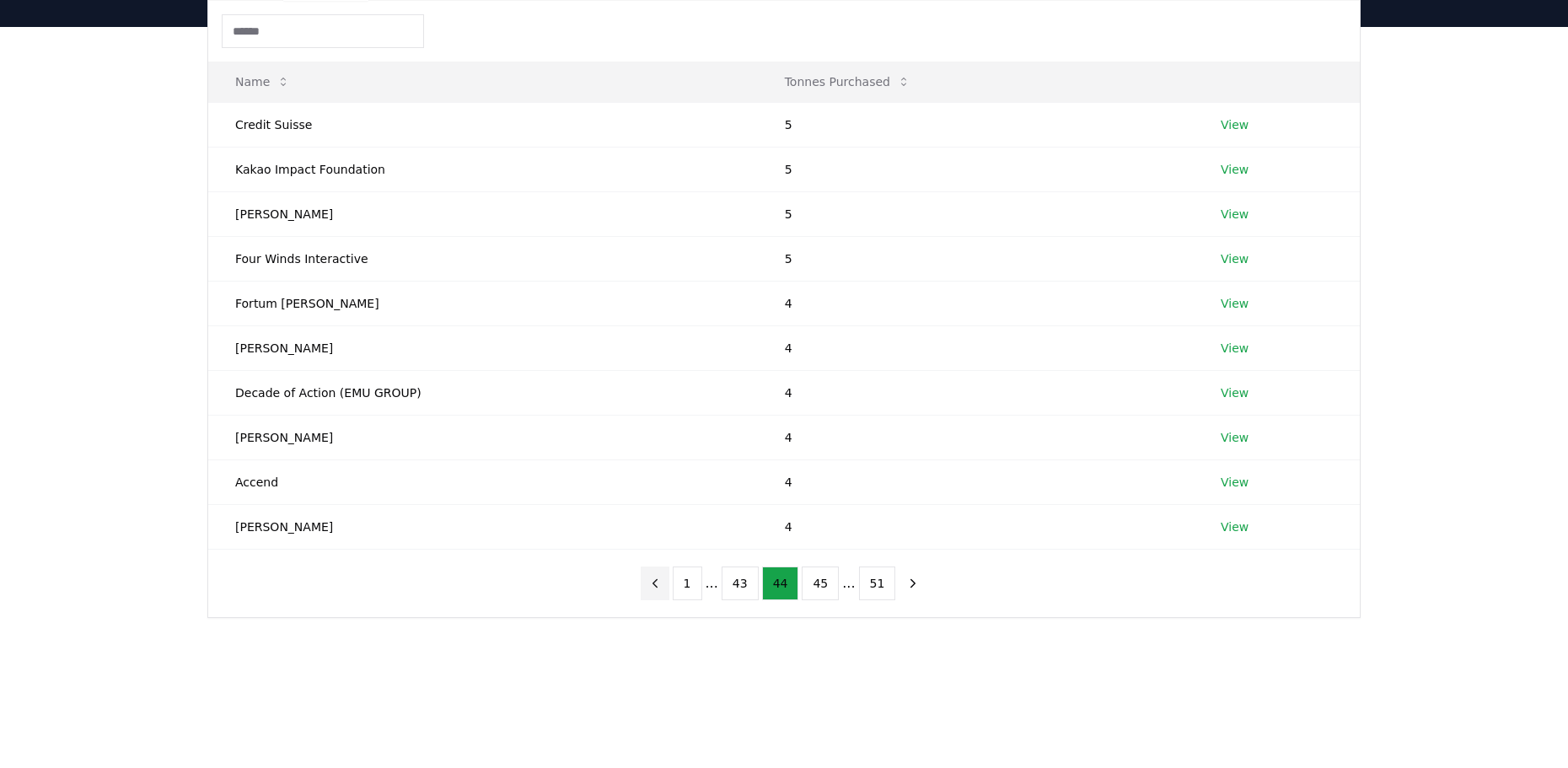
click at [662, 585] on icon "previous page" at bounding box center [655, 584] width 16 height 16
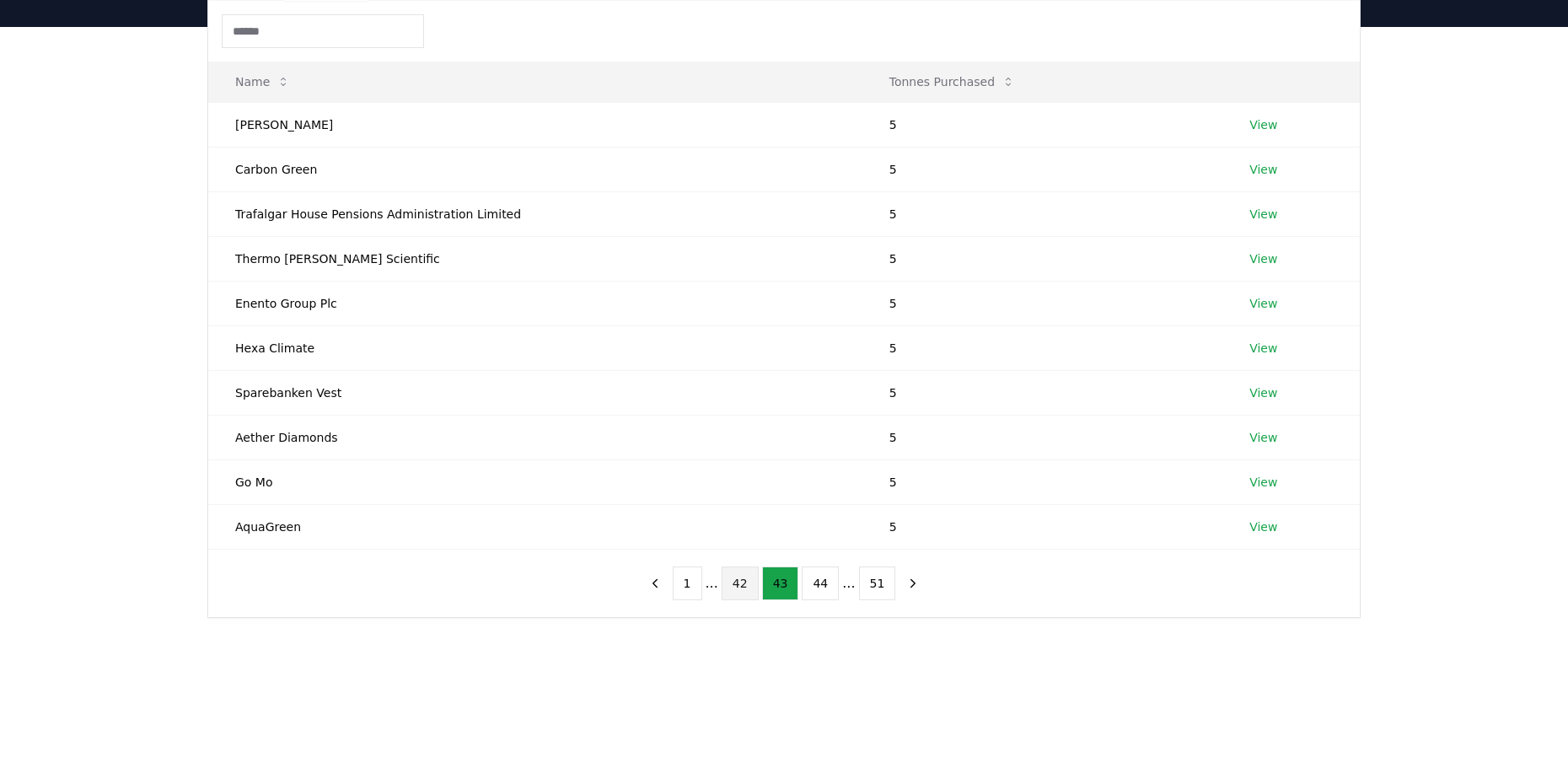
click at [728, 581] on button "42" at bounding box center [740, 584] width 37 height 34
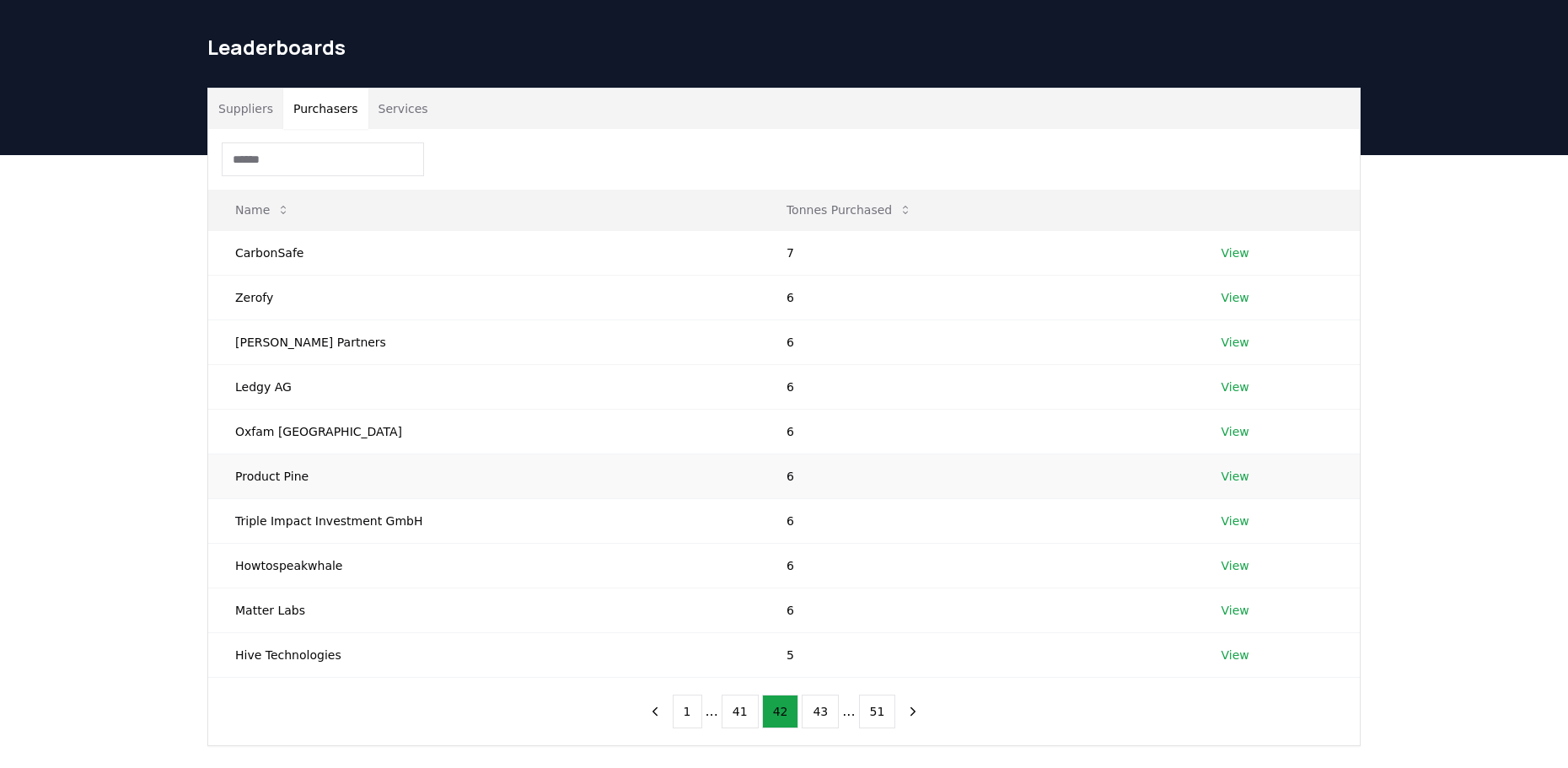
scroll to position [0, 0]
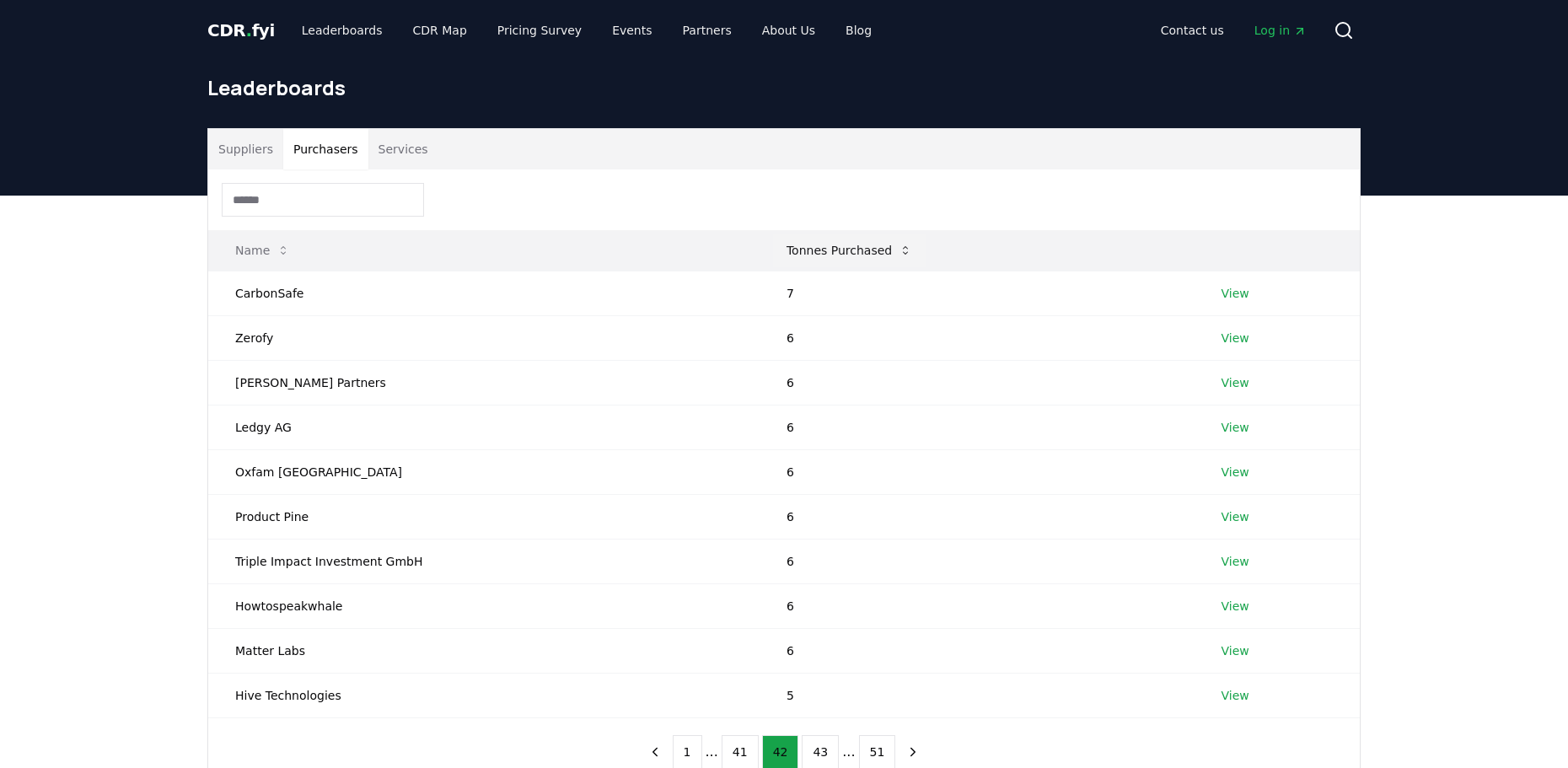
click at [817, 253] on button "Tonnes Purchased" at bounding box center [848, 250] width 152 height 34
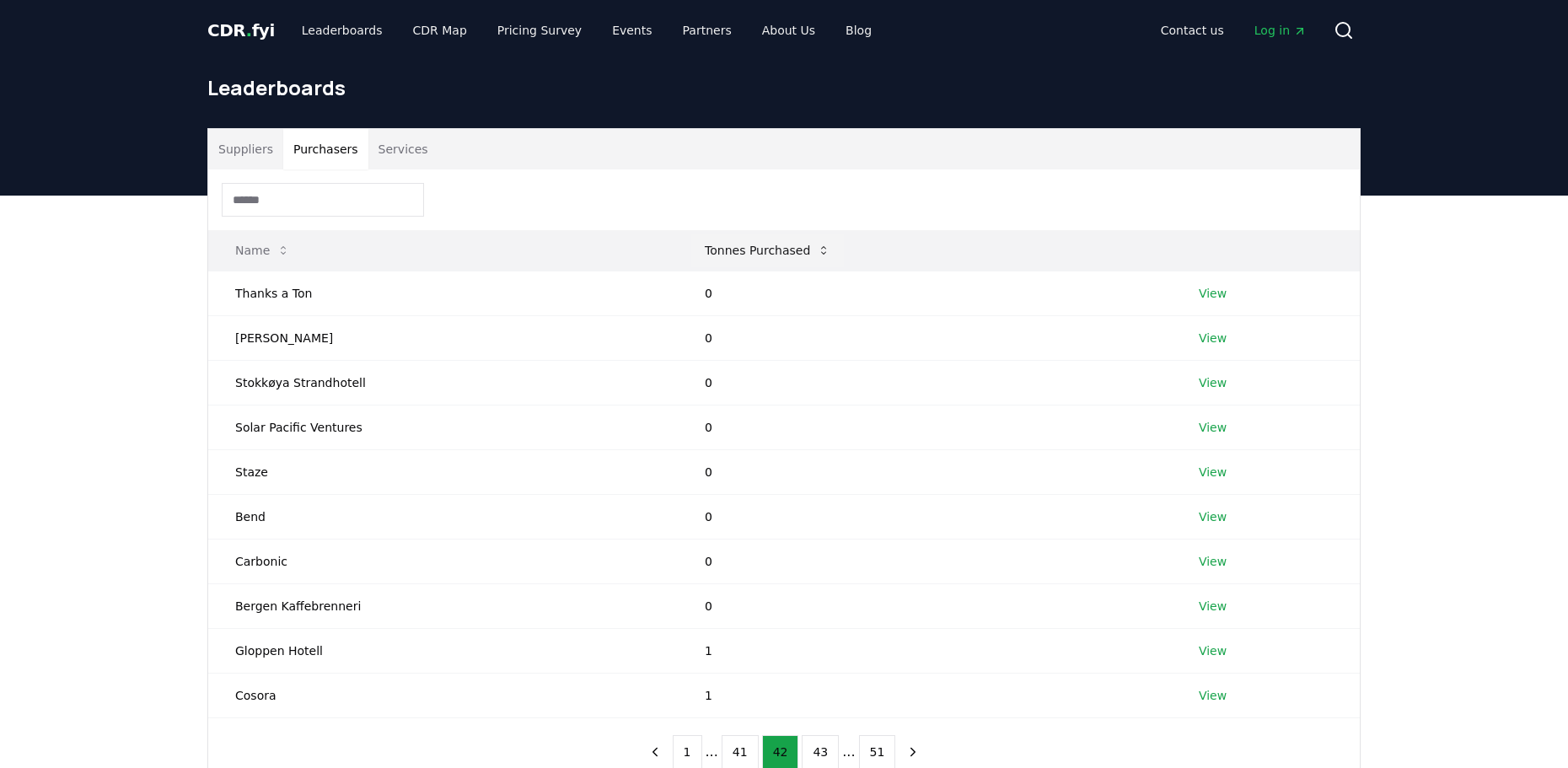
click at [755, 252] on button "Tonnes Purchased" at bounding box center [767, 250] width 152 height 34
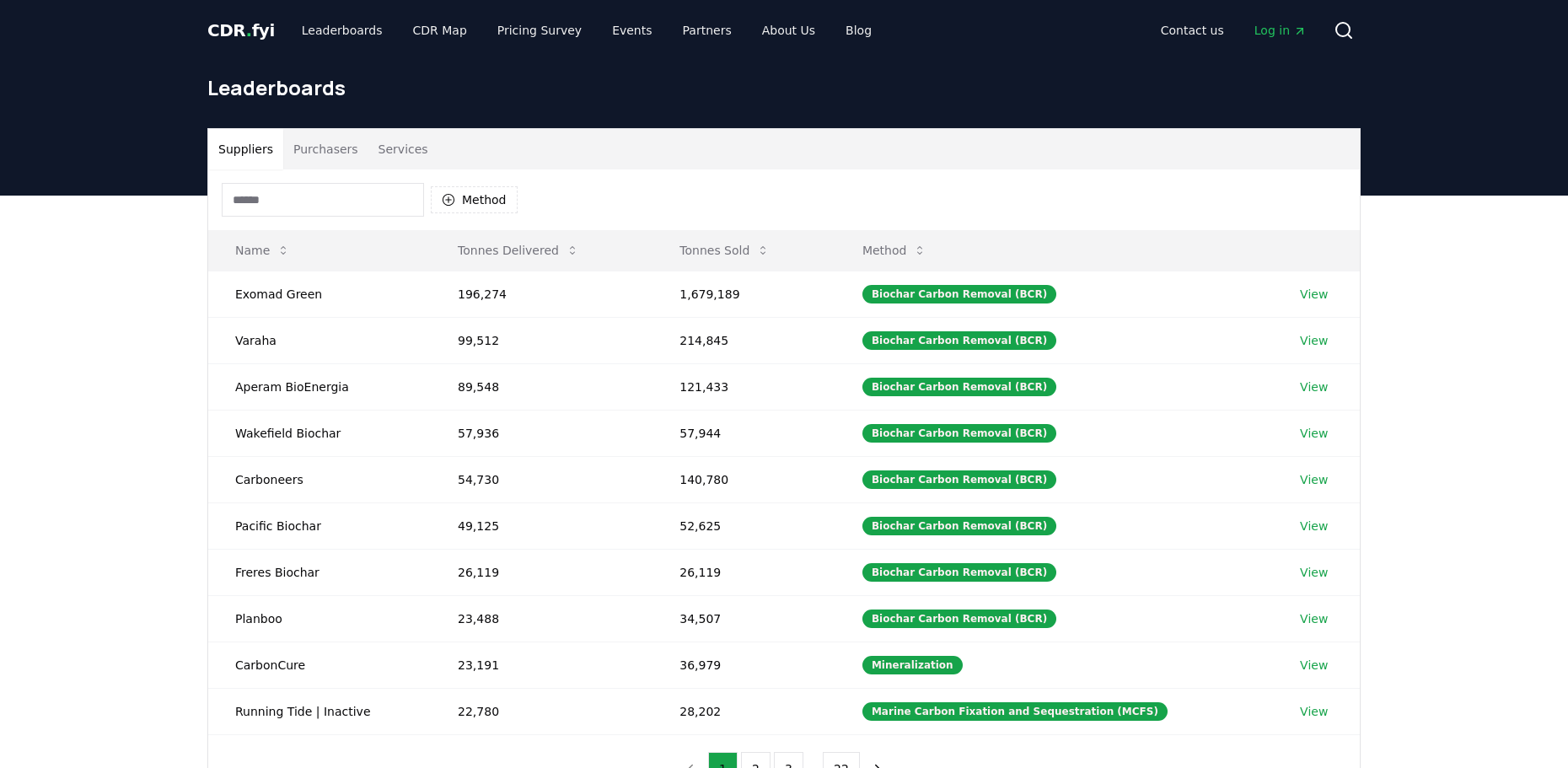
click at [218, 151] on button "Suppliers" at bounding box center [245, 150] width 75 height 41
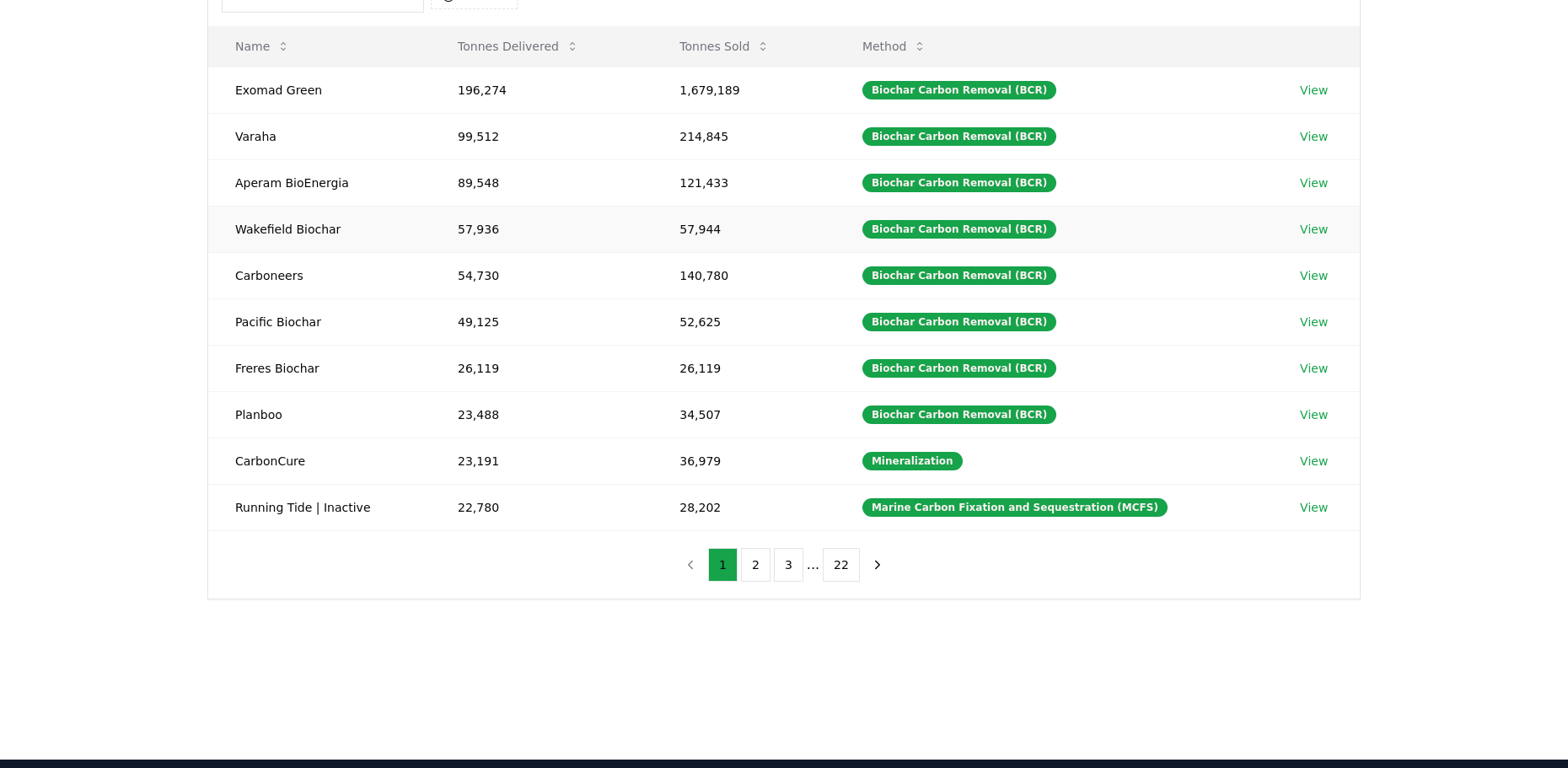
scroll to position [253, 0]
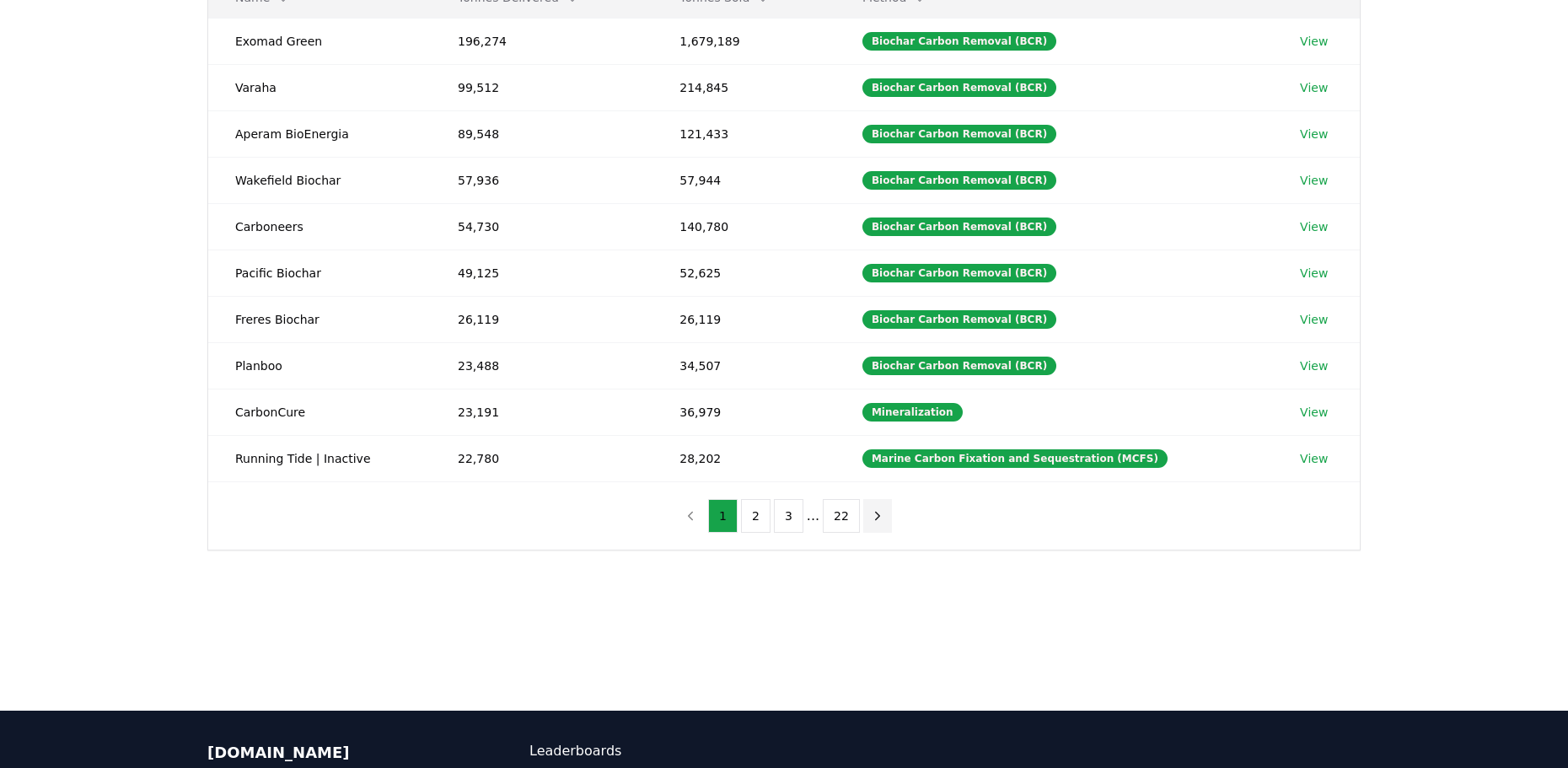
click at [875, 517] on icon "next page" at bounding box center [877, 516] width 4 height 8
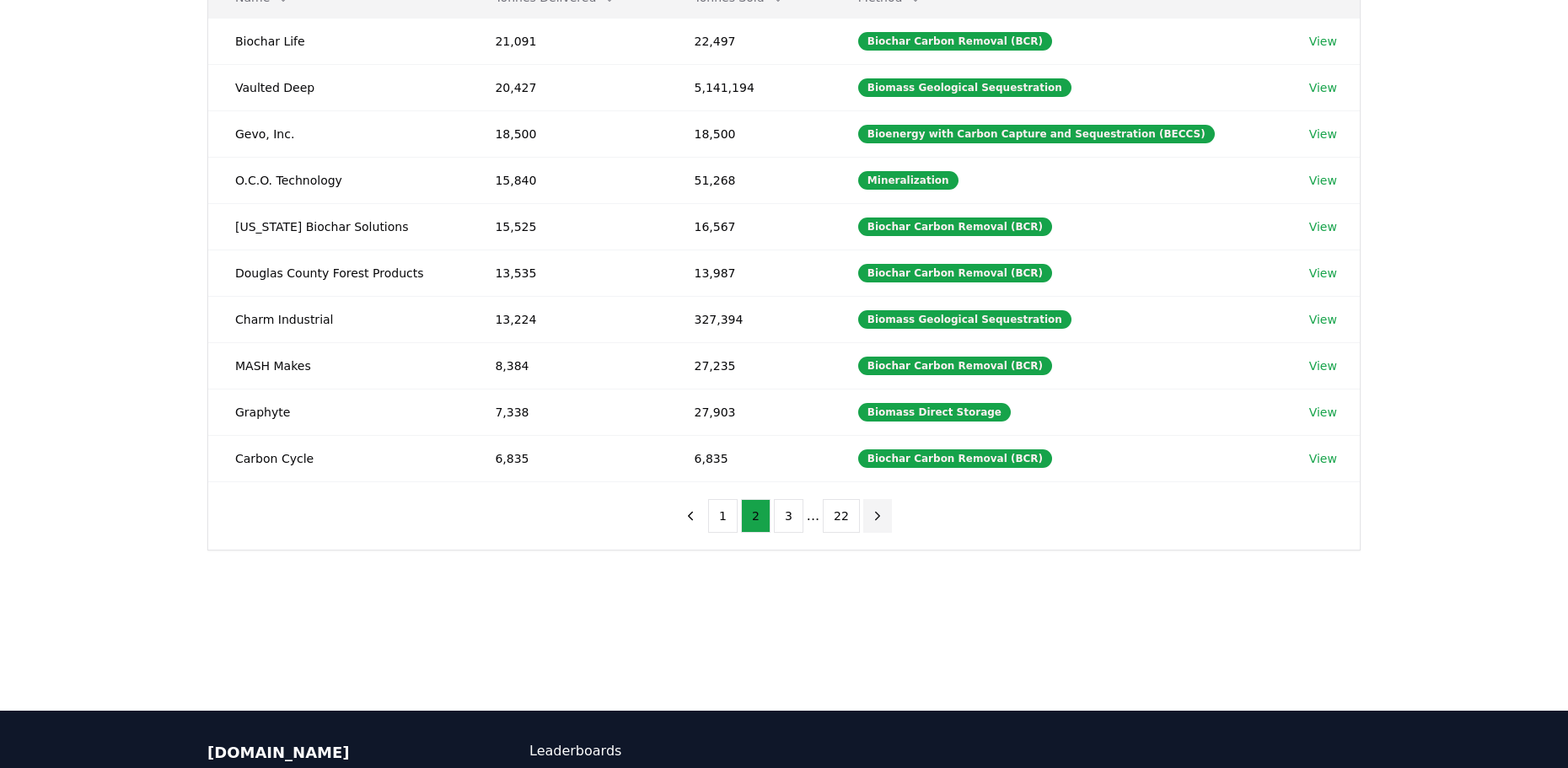
click at [875, 517] on icon "next page" at bounding box center [877, 516] width 4 height 8
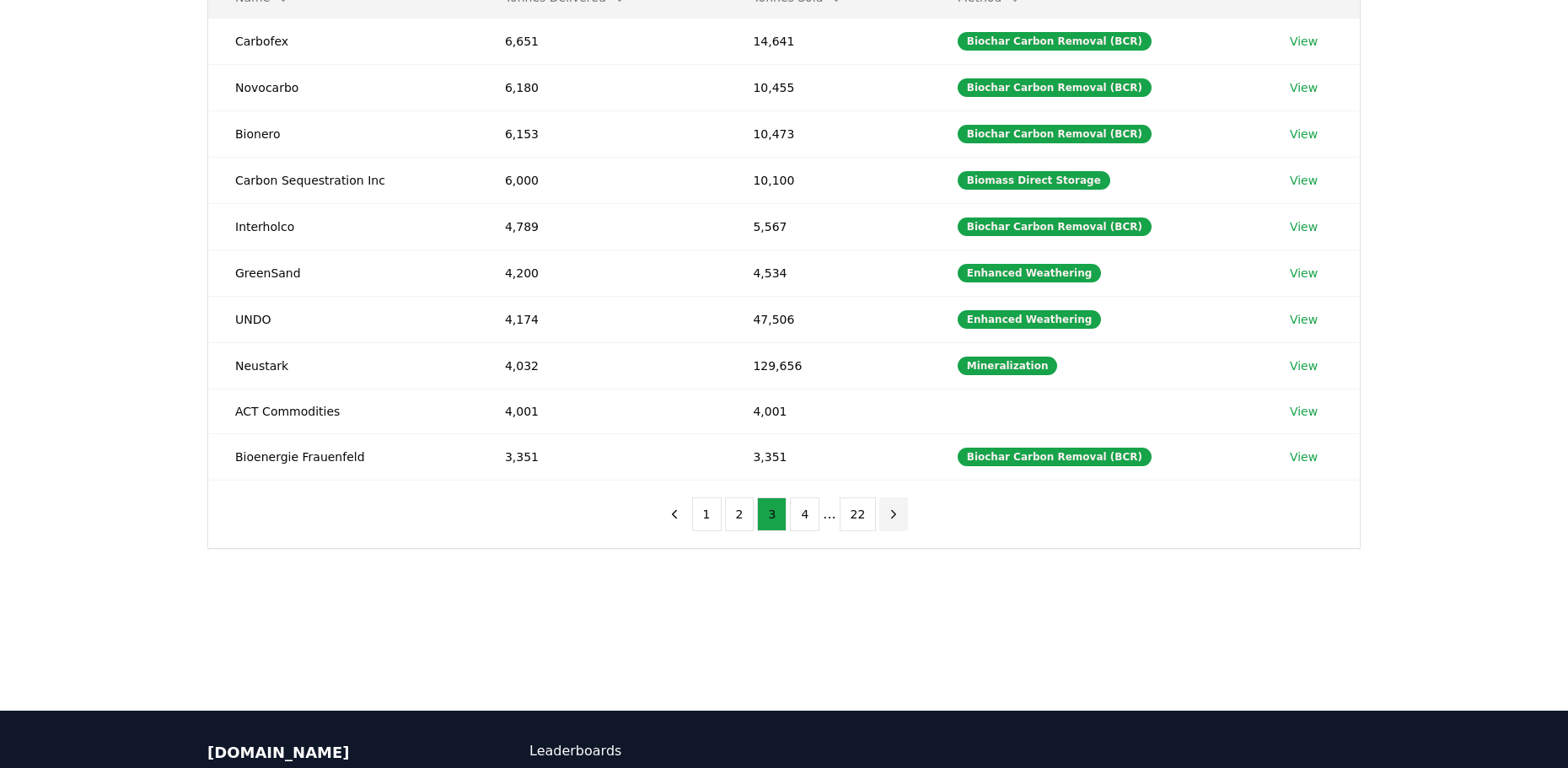
click at [879, 517] on button "next page" at bounding box center [894, 514] width 29 height 34
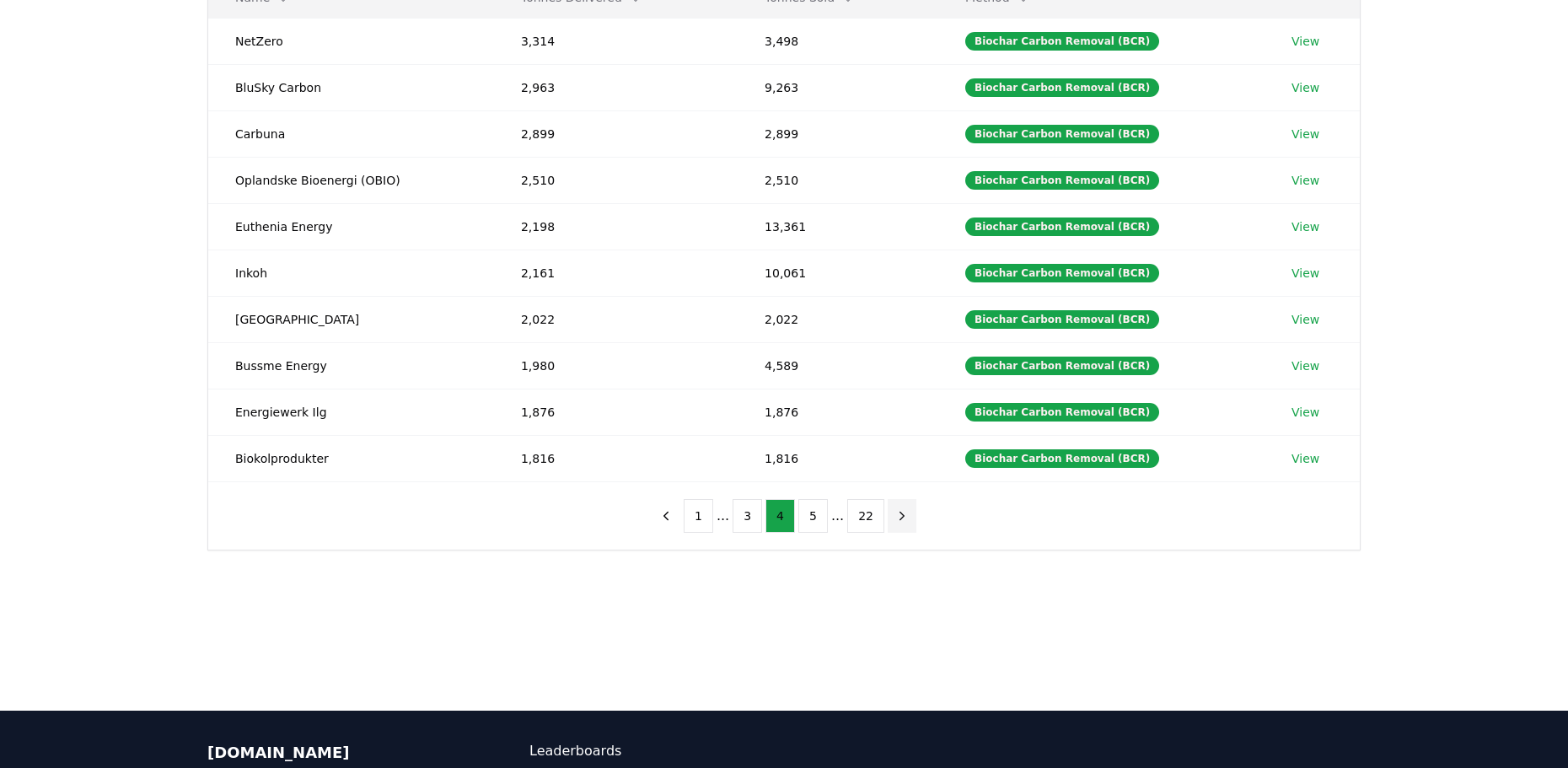
click at [874, 517] on button "22" at bounding box center [866, 516] width 37 height 34
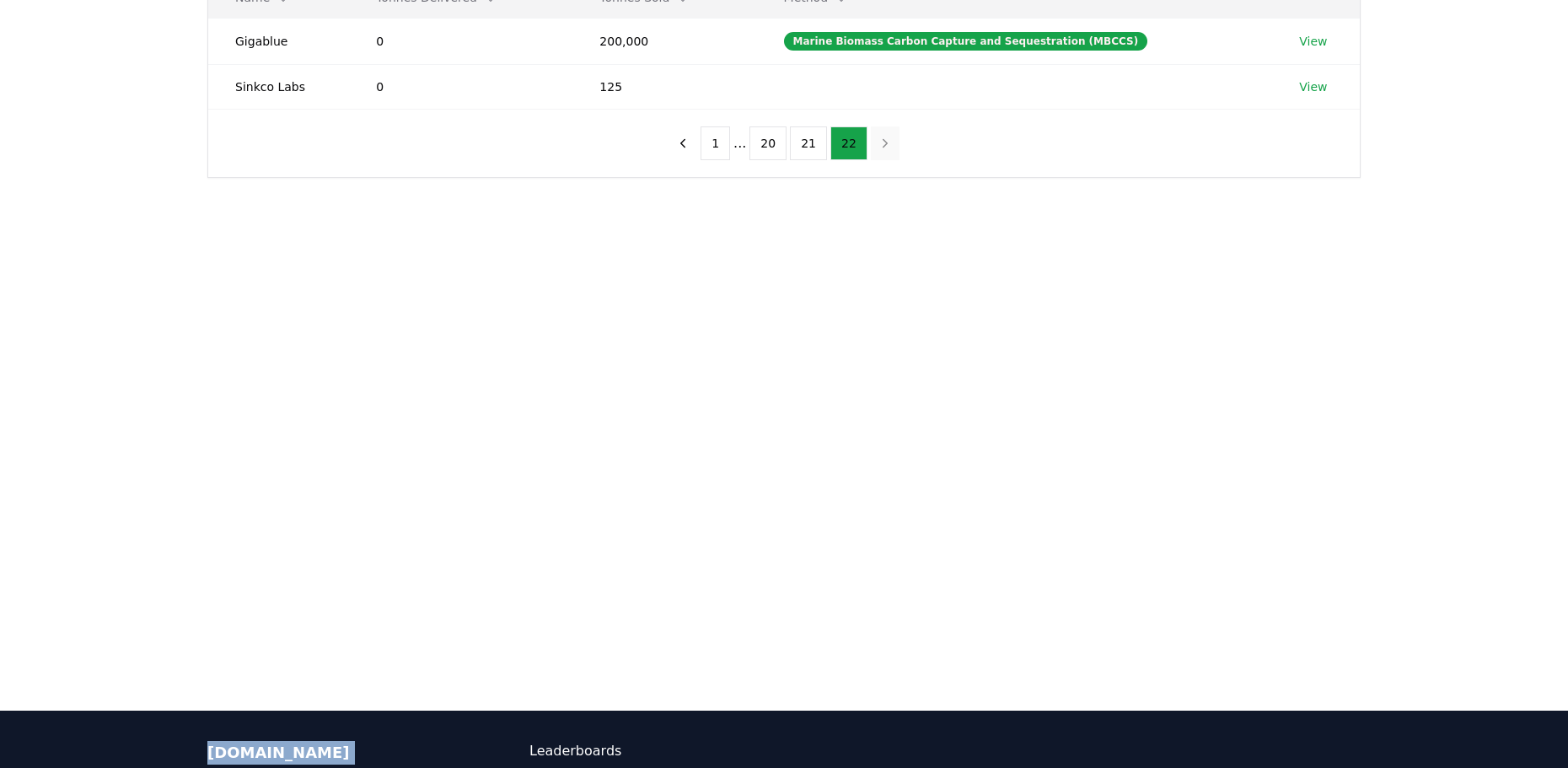
click at [874, 517] on main "Suppliers Purchasers Services Method Name Tonnes Delivered Tonnes Sold Method G…" at bounding box center [784, 326] width 1568 height 768
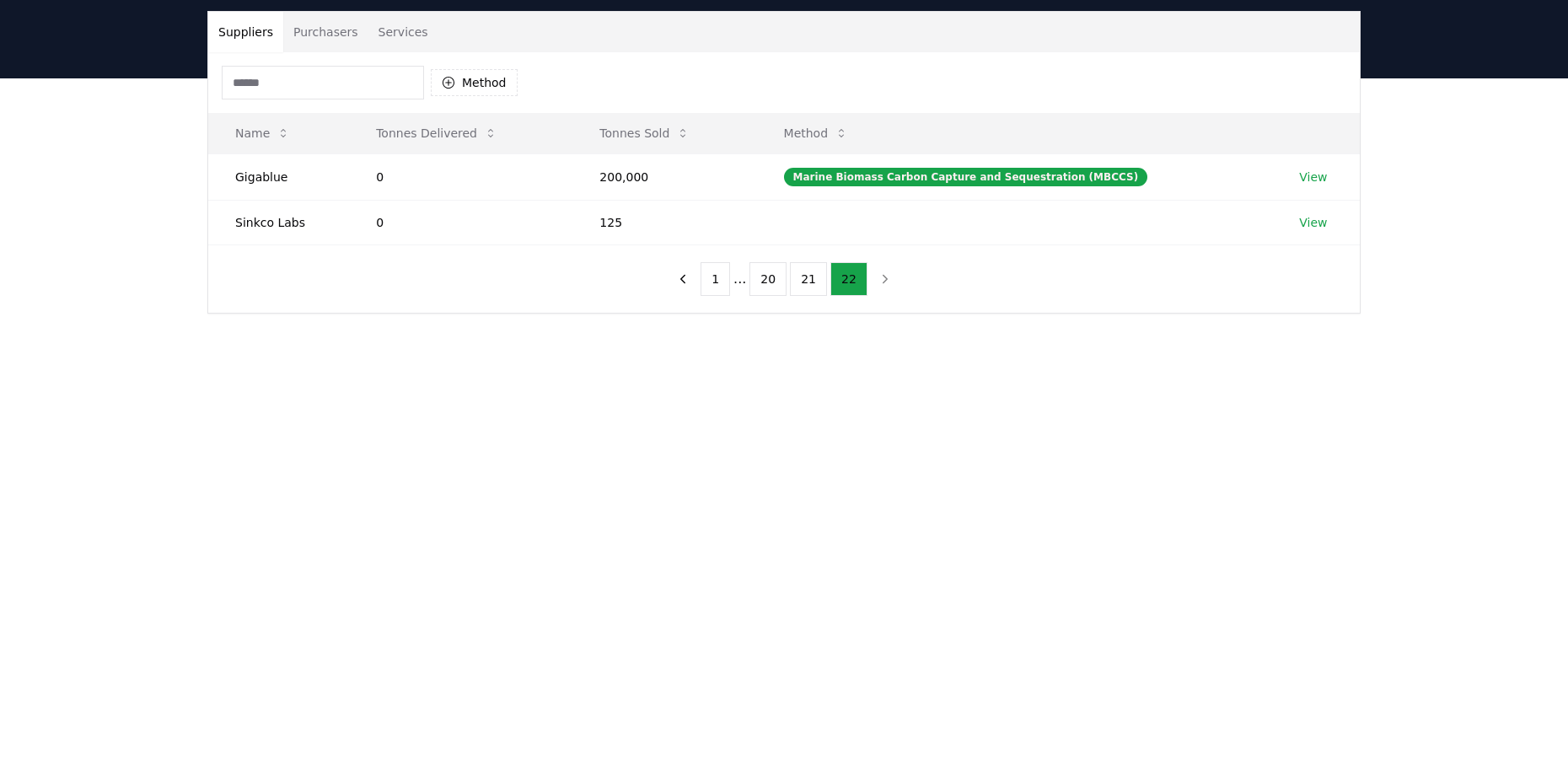
scroll to position [0, 0]
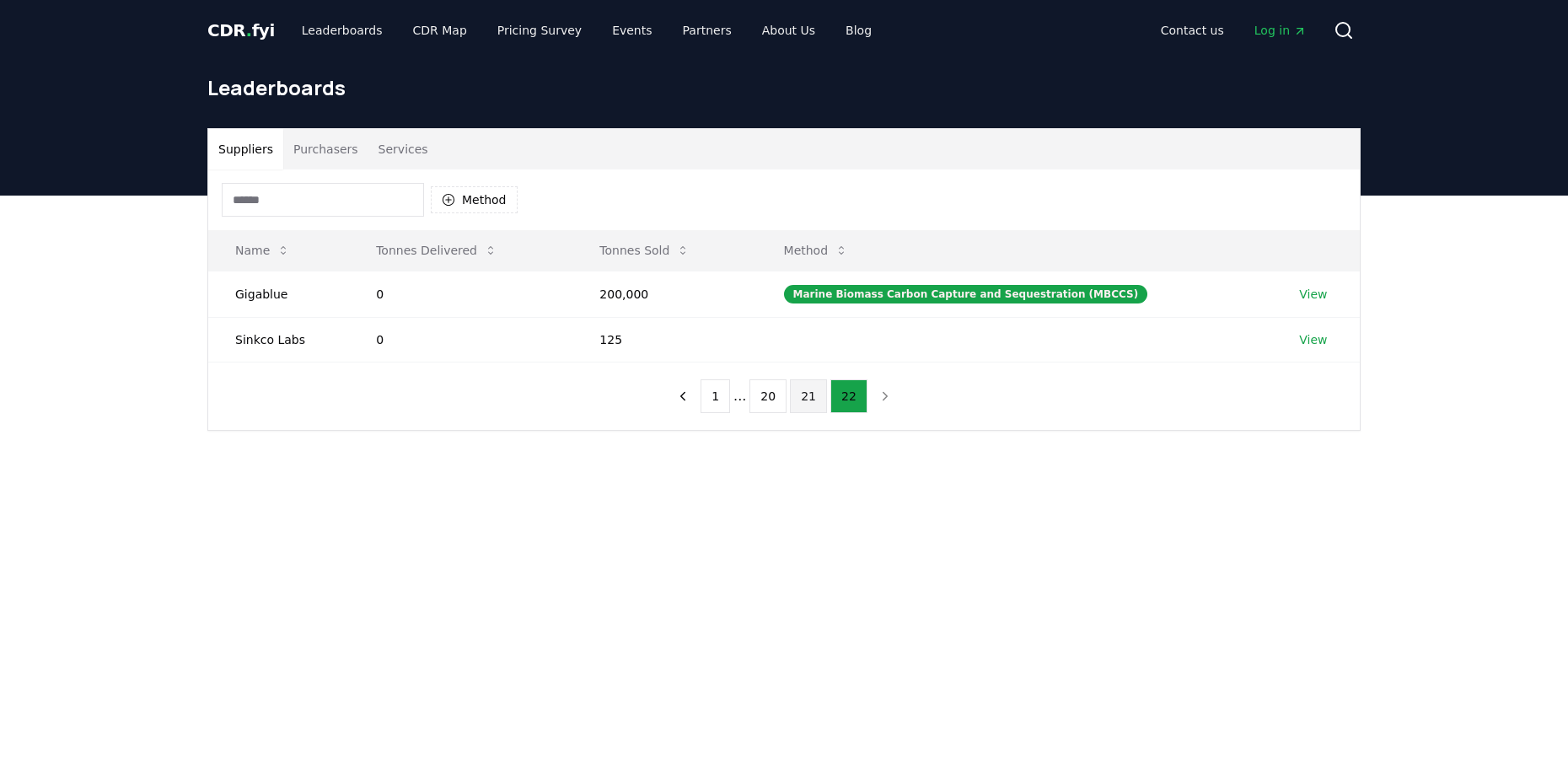
click at [814, 392] on button "21" at bounding box center [808, 396] width 37 height 34
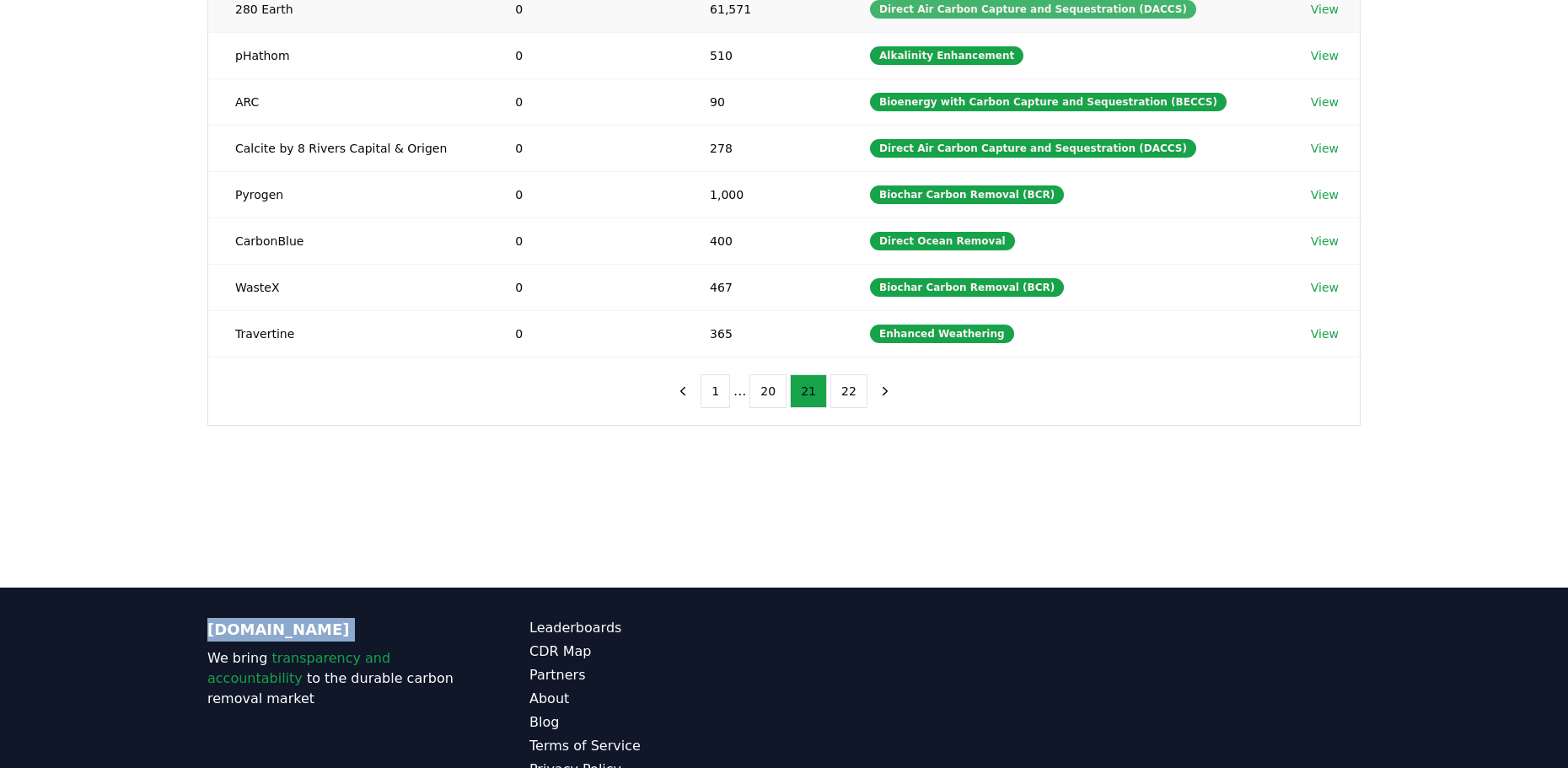
scroll to position [421, 0]
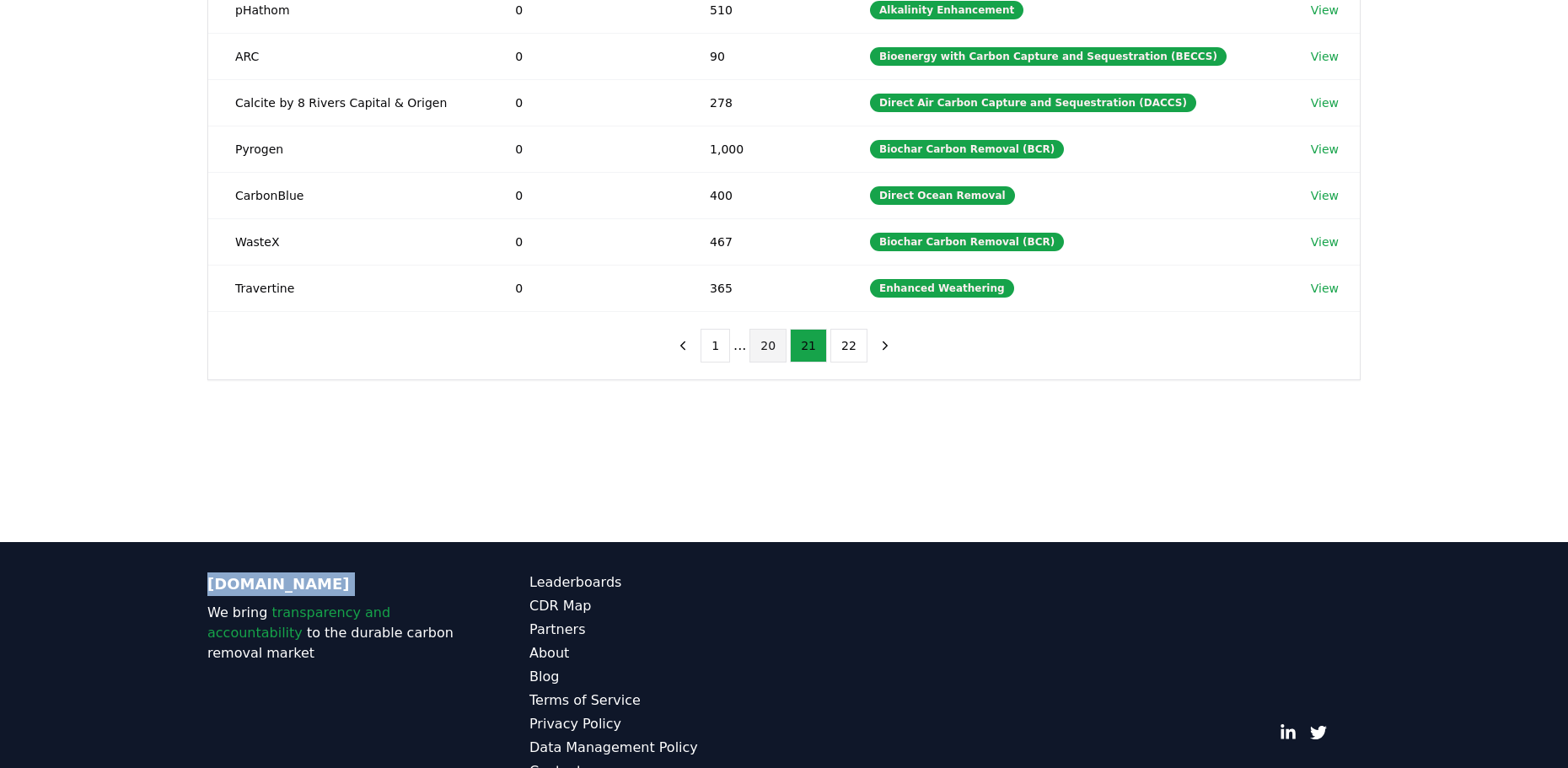
click at [767, 352] on button "20" at bounding box center [768, 346] width 37 height 34
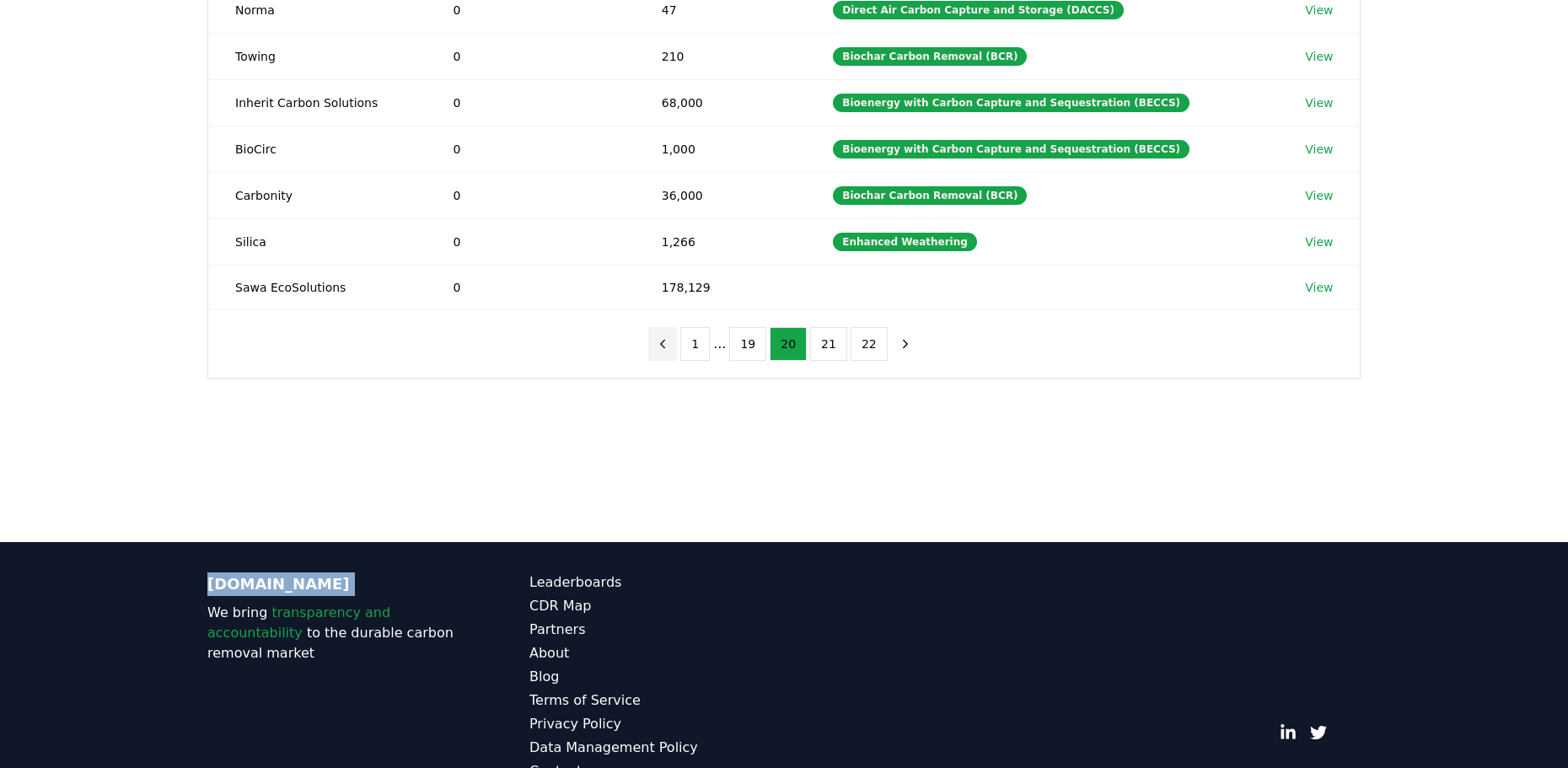
click at [670, 345] on icon "previous page" at bounding box center [663, 345] width 16 height 16
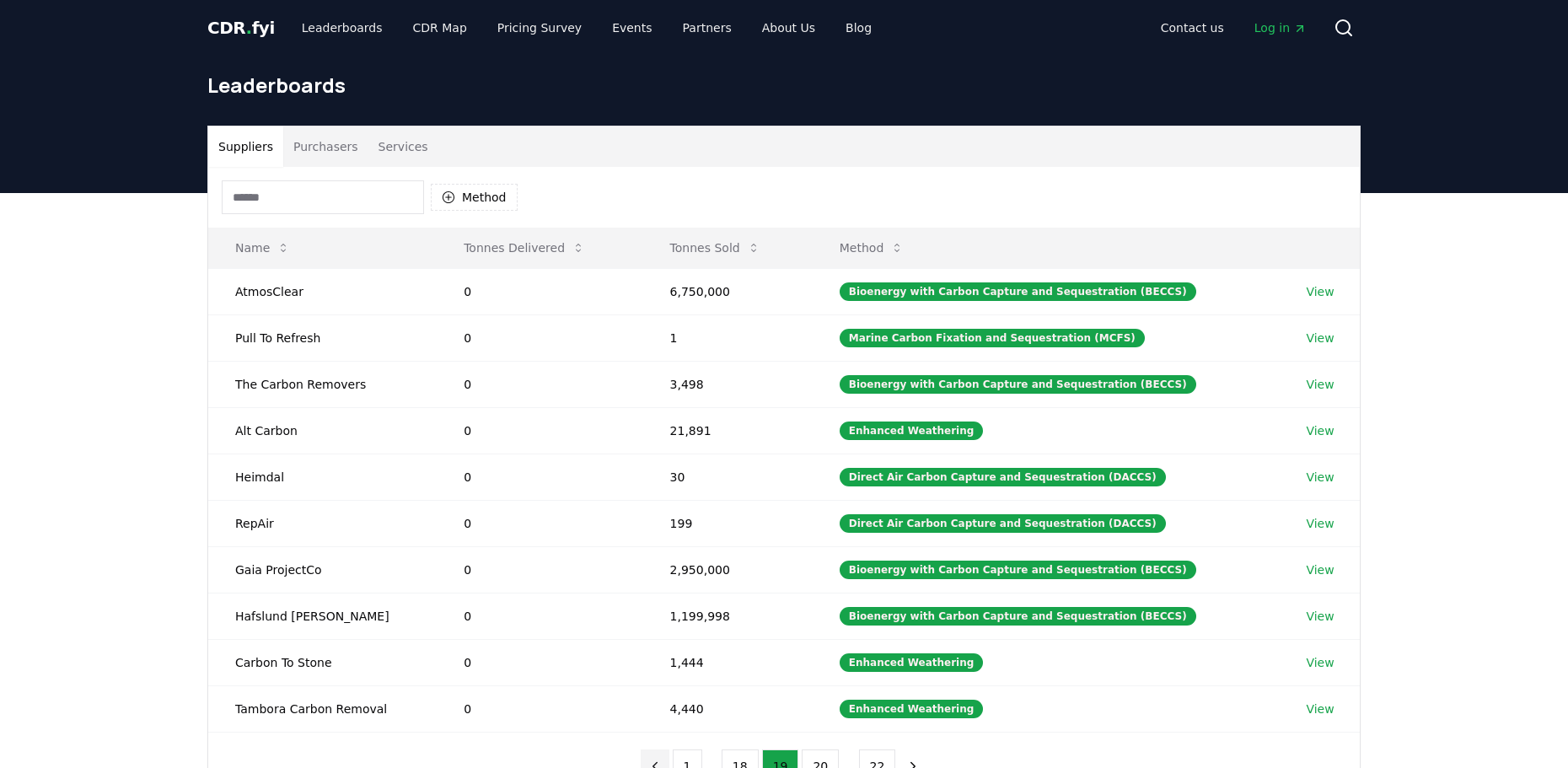
scroll to position [0, 0]
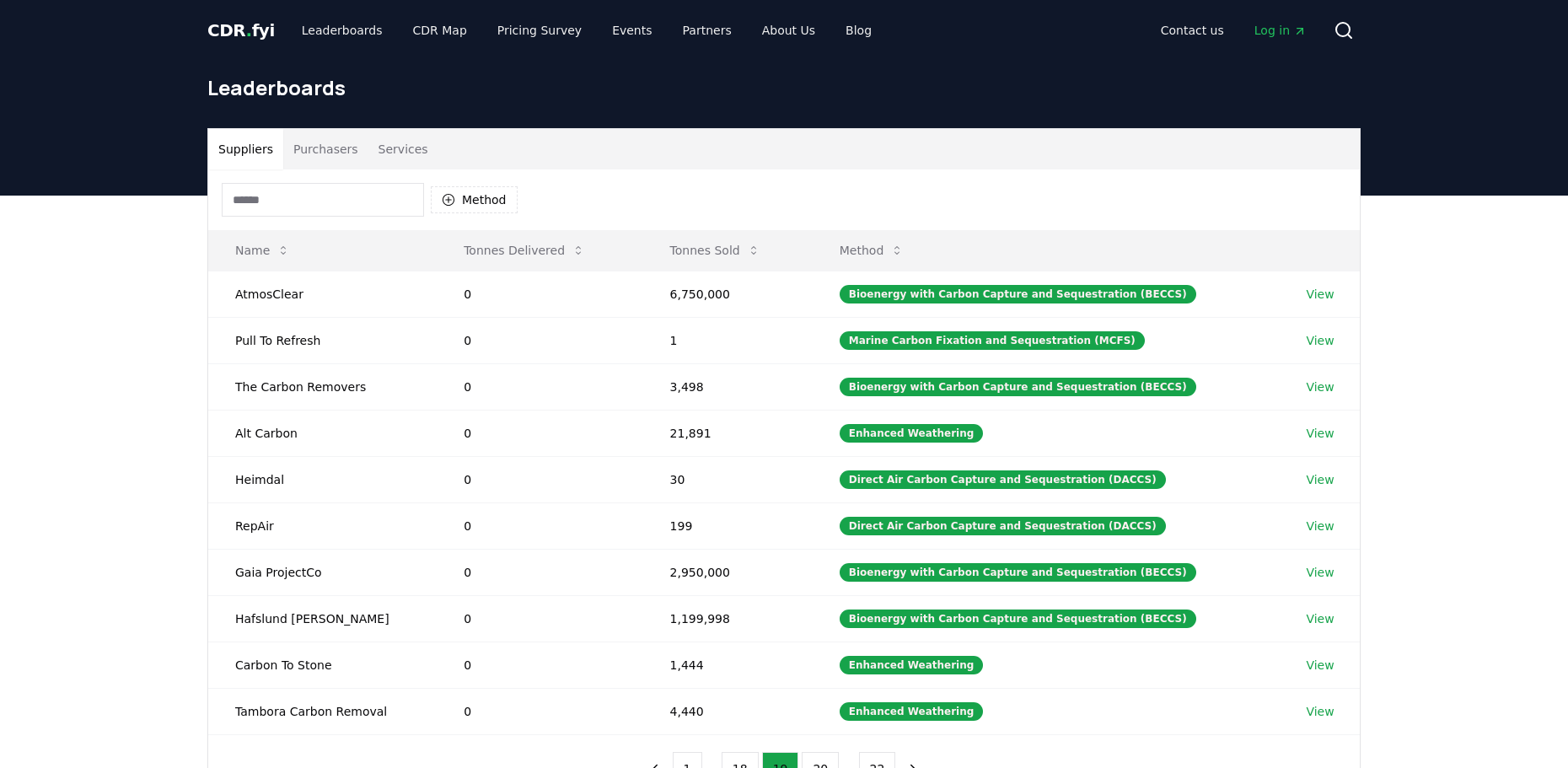
click at [321, 149] on button "Purchasers" at bounding box center [326, 150] width 85 height 41
